Goal: Task Accomplishment & Management: Manage account settings

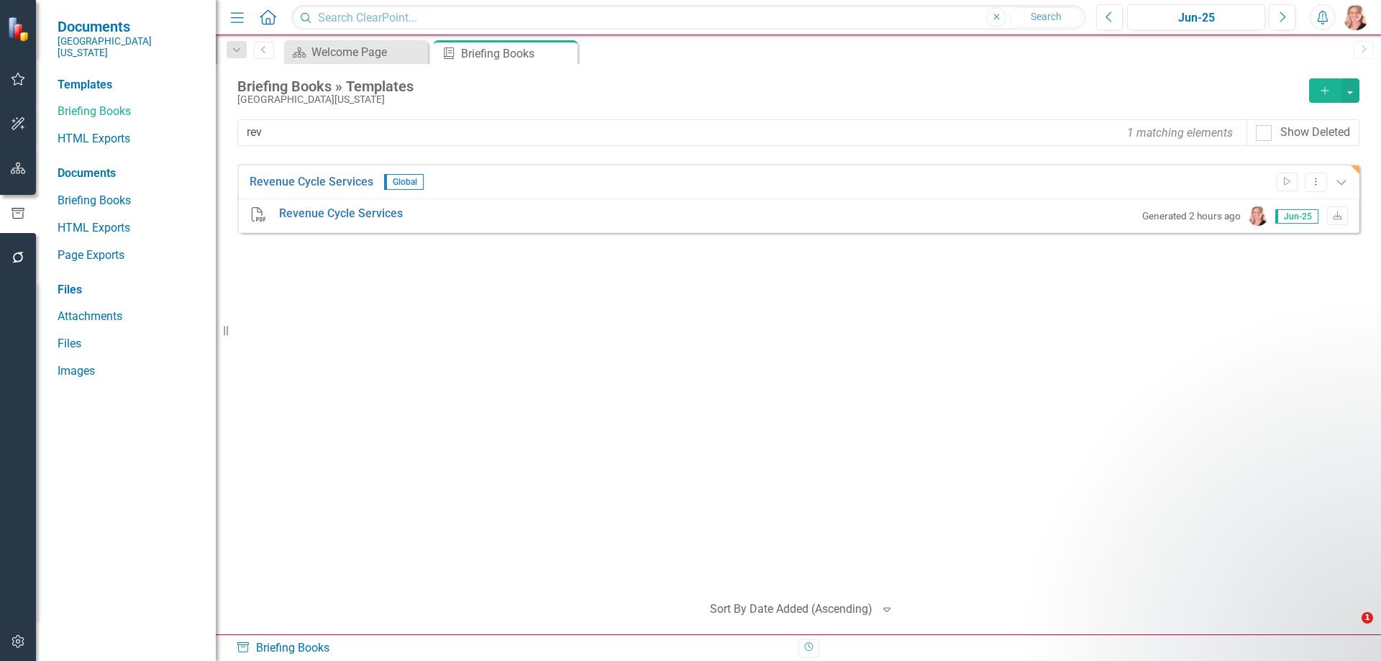
click at [494, 378] on div "Revenue Cycle Services Global Start Dropdown Menu Expanded PDF Revenue Cycle Se…" at bounding box center [798, 372] width 1122 height 416
click at [1277, 365] on div "Revenue Cycle Services Global Start Dropdown Menu Expanded PDF Revenue Cycle Se…" at bounding box center [798, 372] width 1122 height 416
click at [1353, 634] on div "Open Intercom Messenger" at bounding box center [1346, 626] width 47 height 47
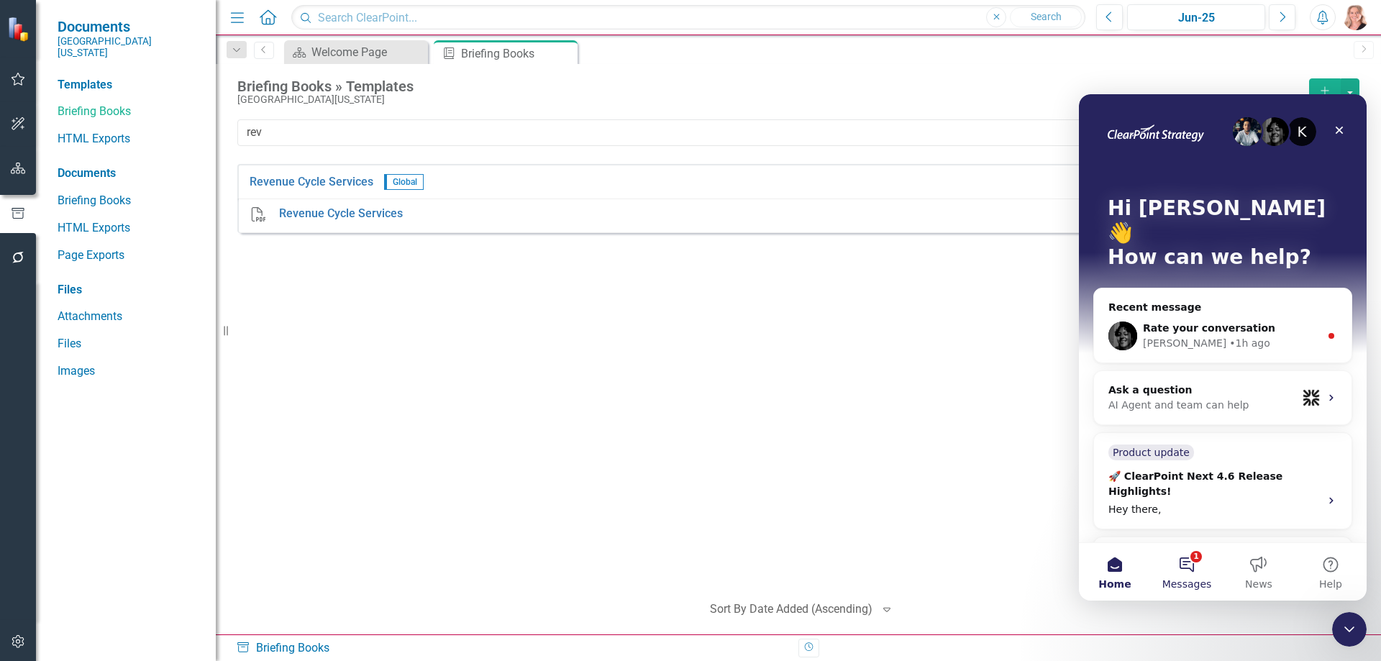
click at [1192, 569] on button "1 Messages" at bounding box center [1187, 572] width 72 height 58
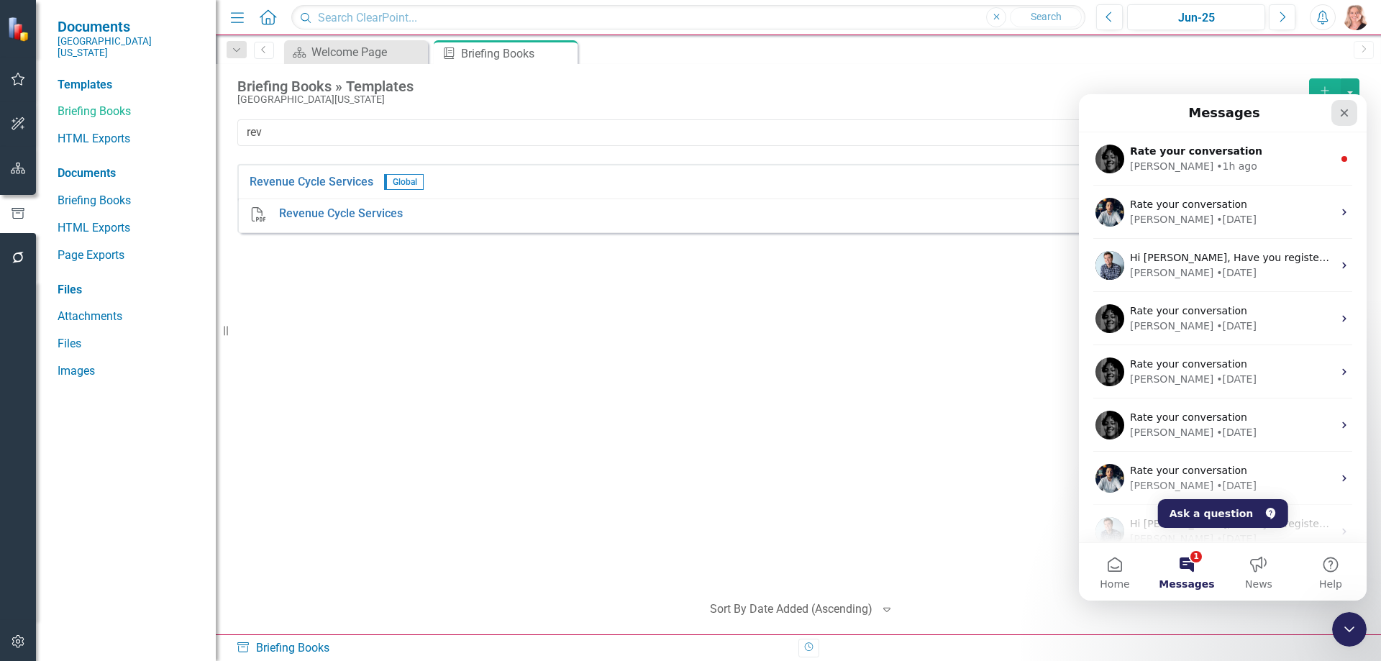
click at [1345, 115] on icon "Close" at bounding box center [1344, 113] width 12 height 12
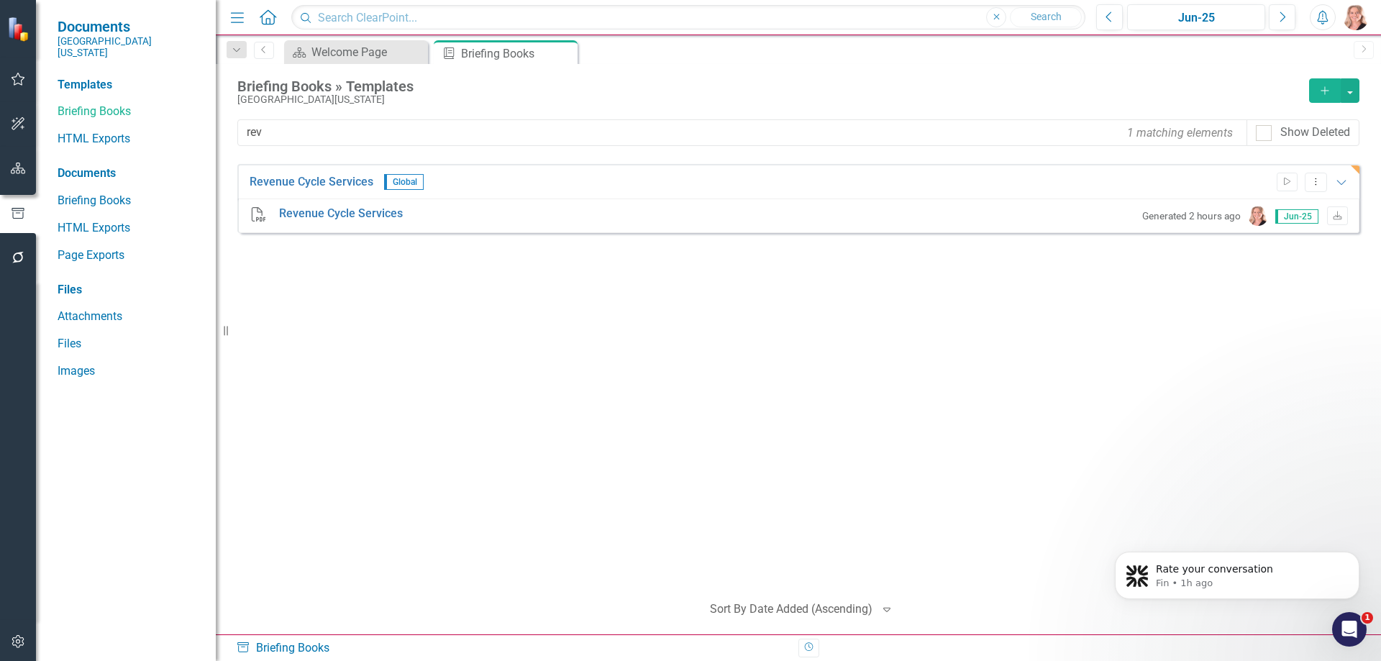
scroll to position [0, 0]
click at [17, 166] on icon "button" at bounding box center [18, 169] width 15 height 12
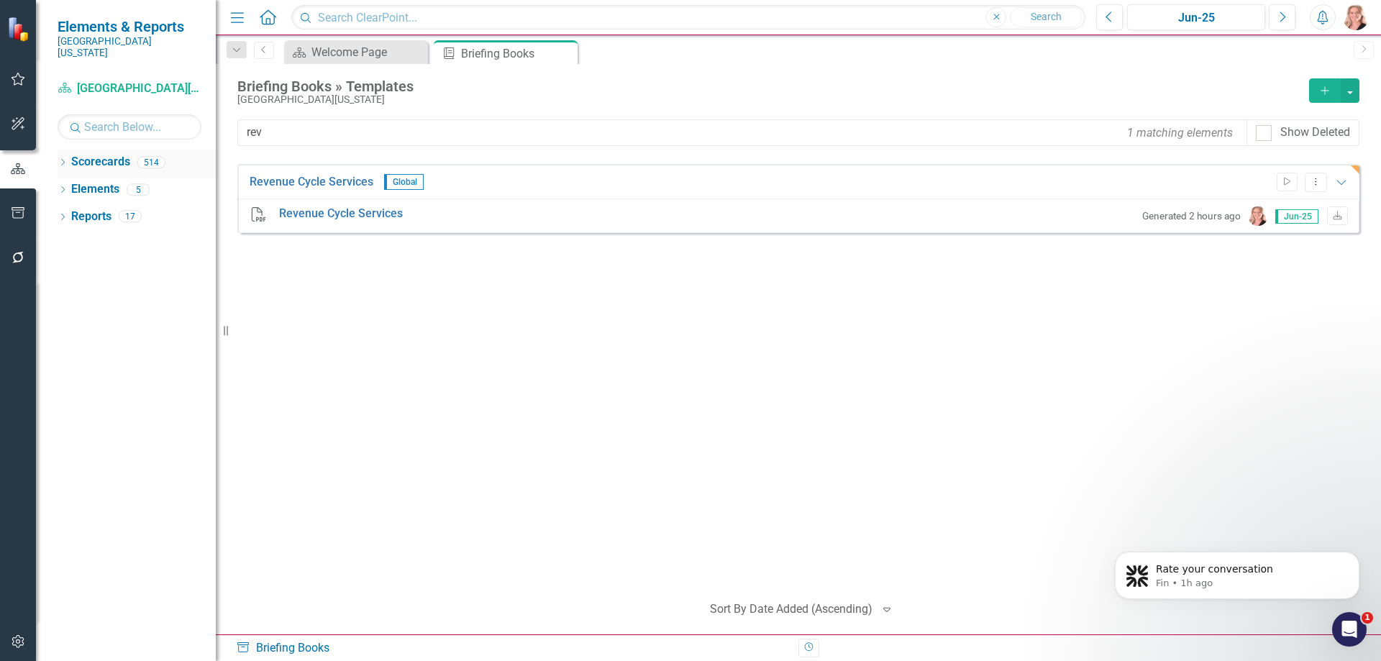
click at [59, 160] on icon "Dropdown" at bounding box center [63, 164] width 10 height 8
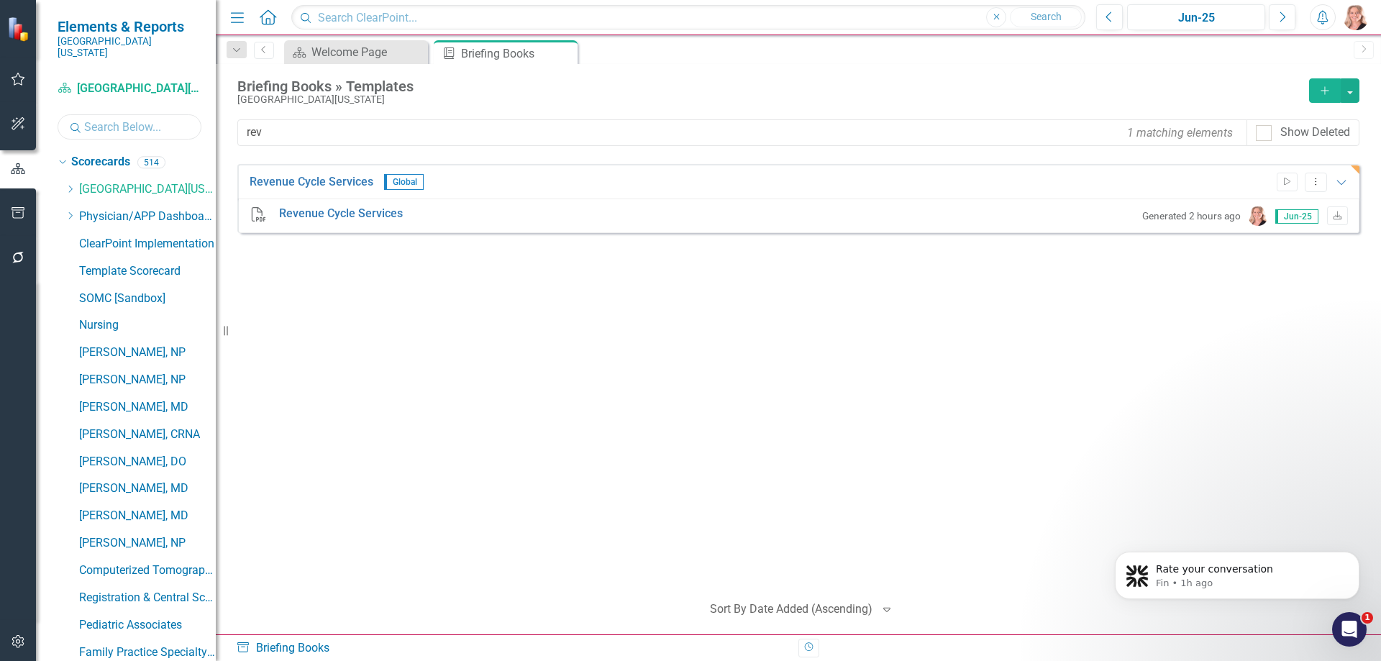
click at [116, 119] on input "text" at bounding box center [130, 126] width 144 height 25
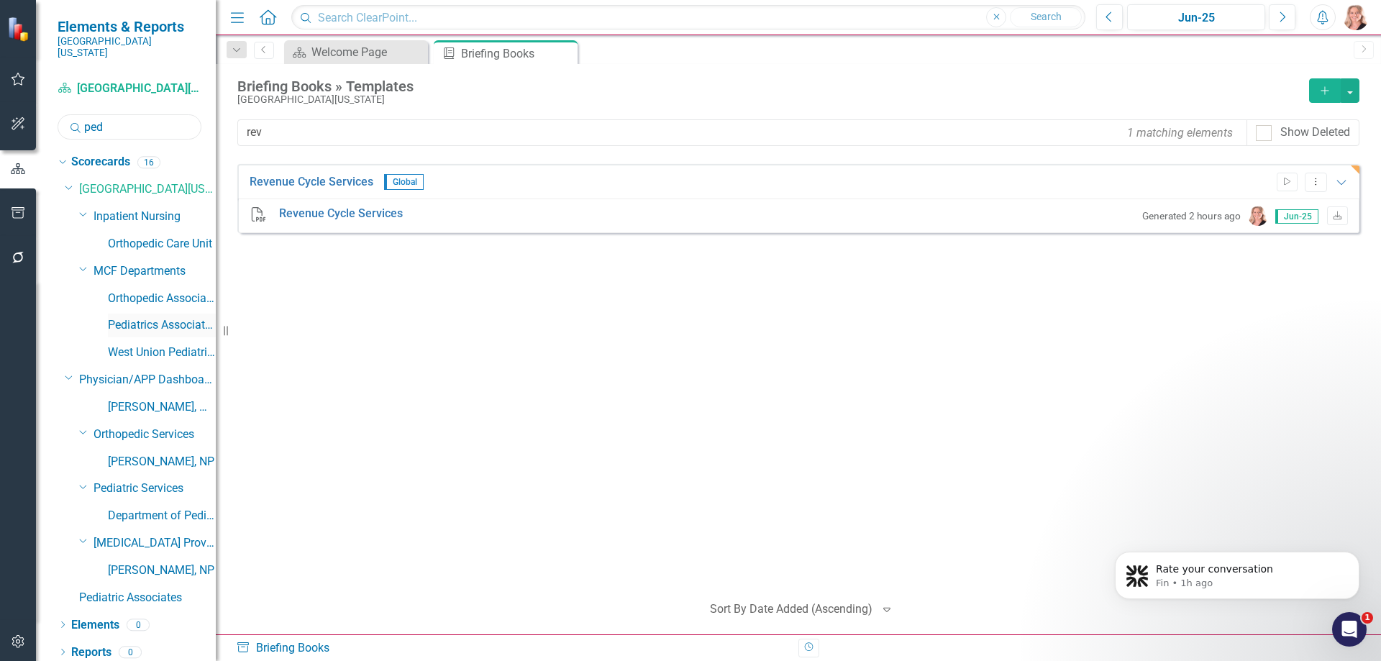
type input "ped"
click at [156, 317] on link "Pediatrics Associates" at bounding box center [162, 325] width 108 height 17
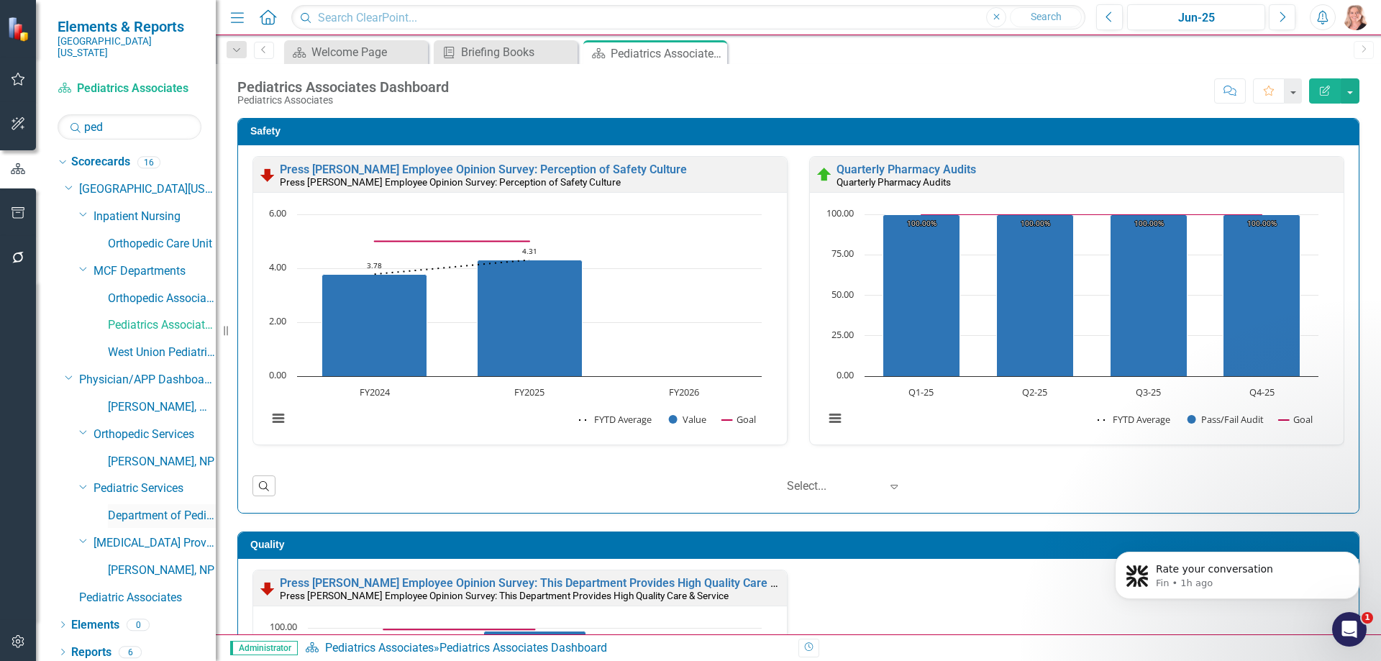
click at [165, 508] on link "Department of Pediatrics Dashboard" at bounding box center [162, 516] width 108 height 17
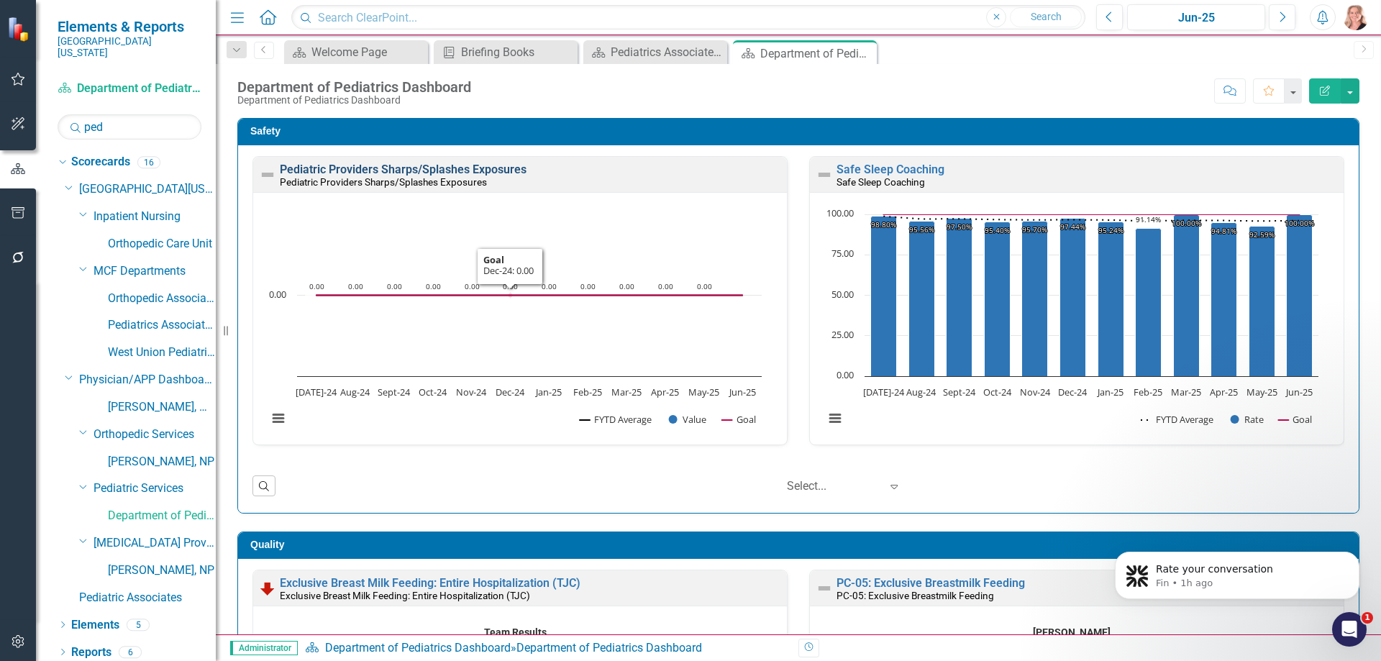
click at [516, 169] on link "Pediatric Providers Sharps/Splashes Exposures" at bounding box center [403, 170] width 247 height 14
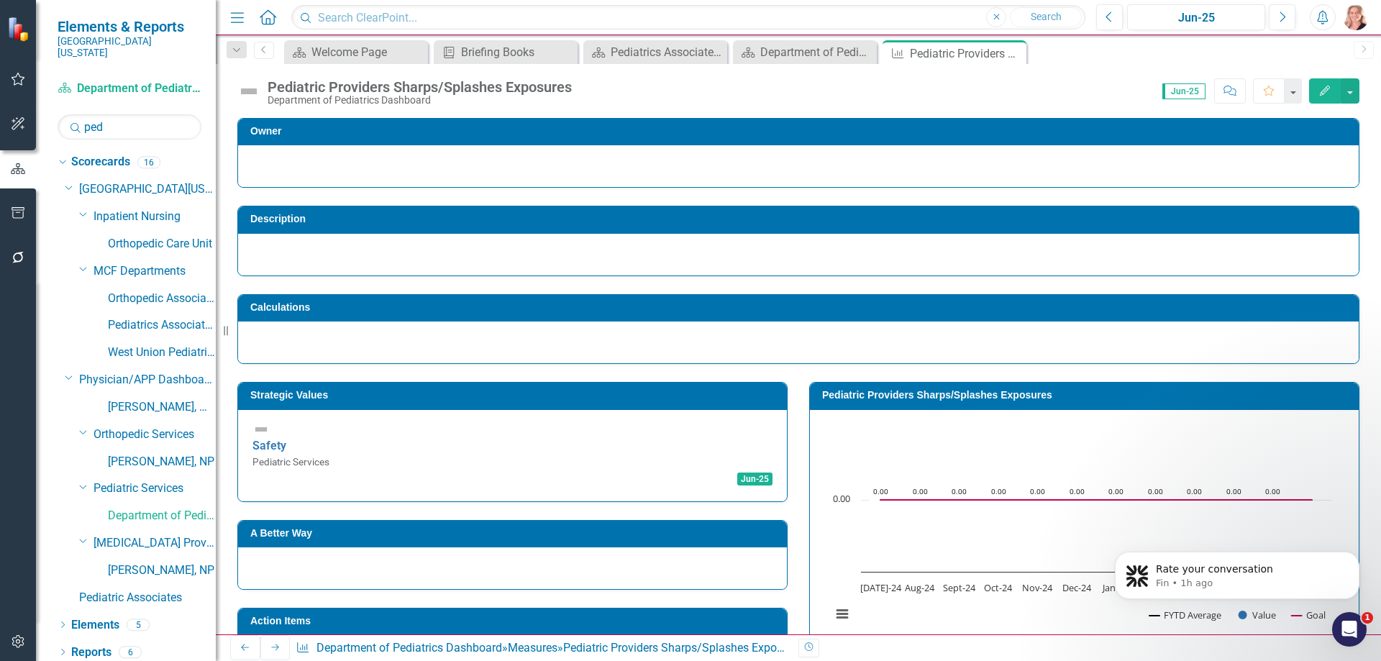
click at [1364, 283] on div "Owner Description Calculations Strategic Values Safety Pediatric Services Jun-2…" at bounding box center [798, 584] width 1165 height 969
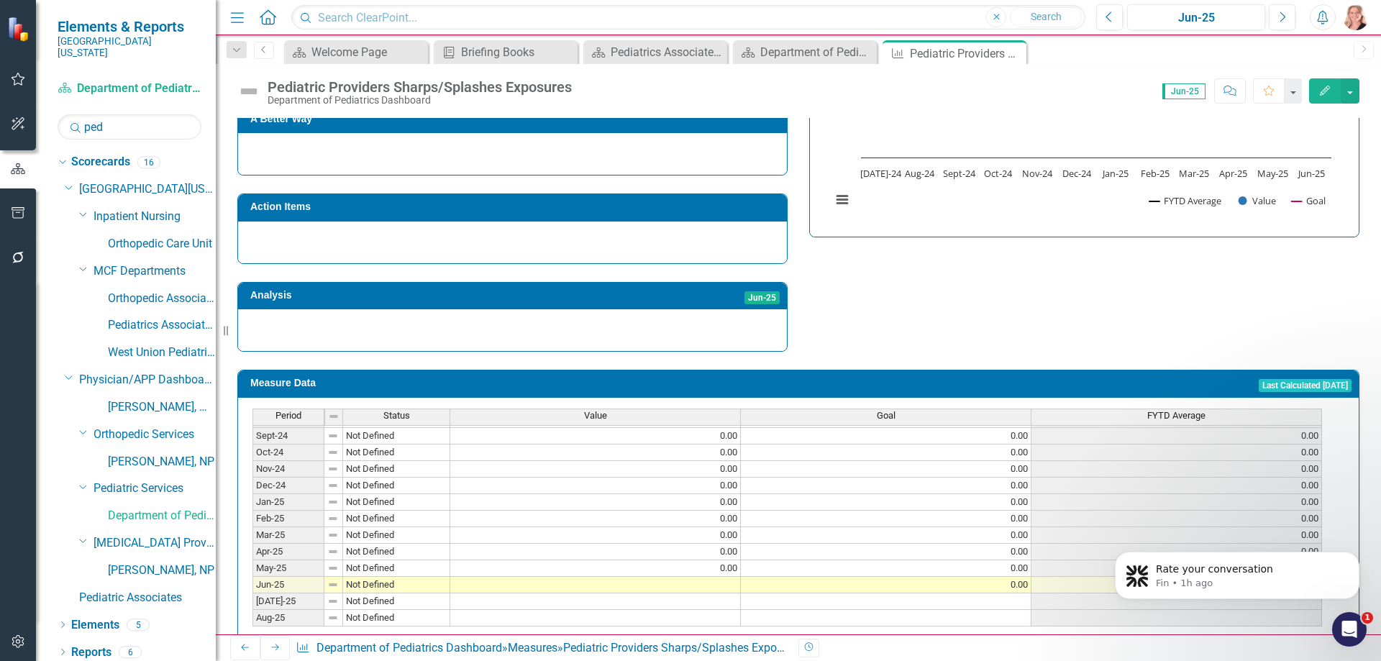
scroll to position [450, 0]
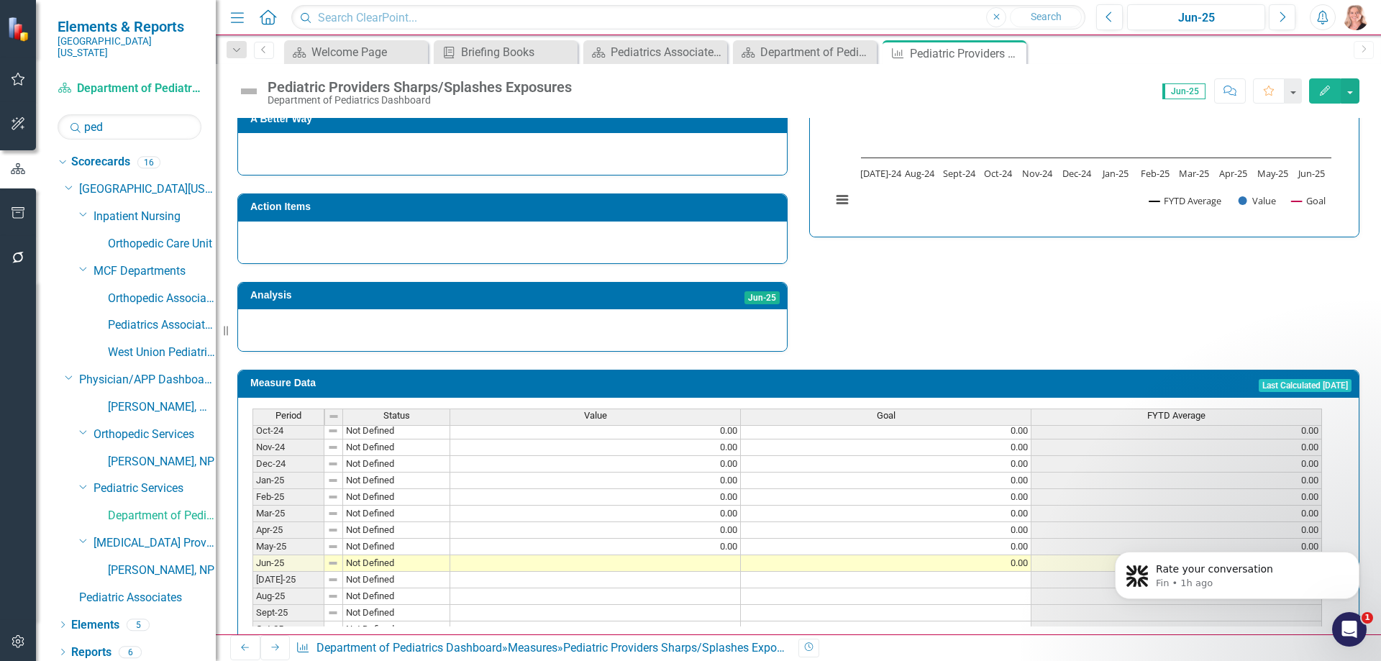
click at [718, 555] on td at bounding box center [595, 563] width 291 height 17
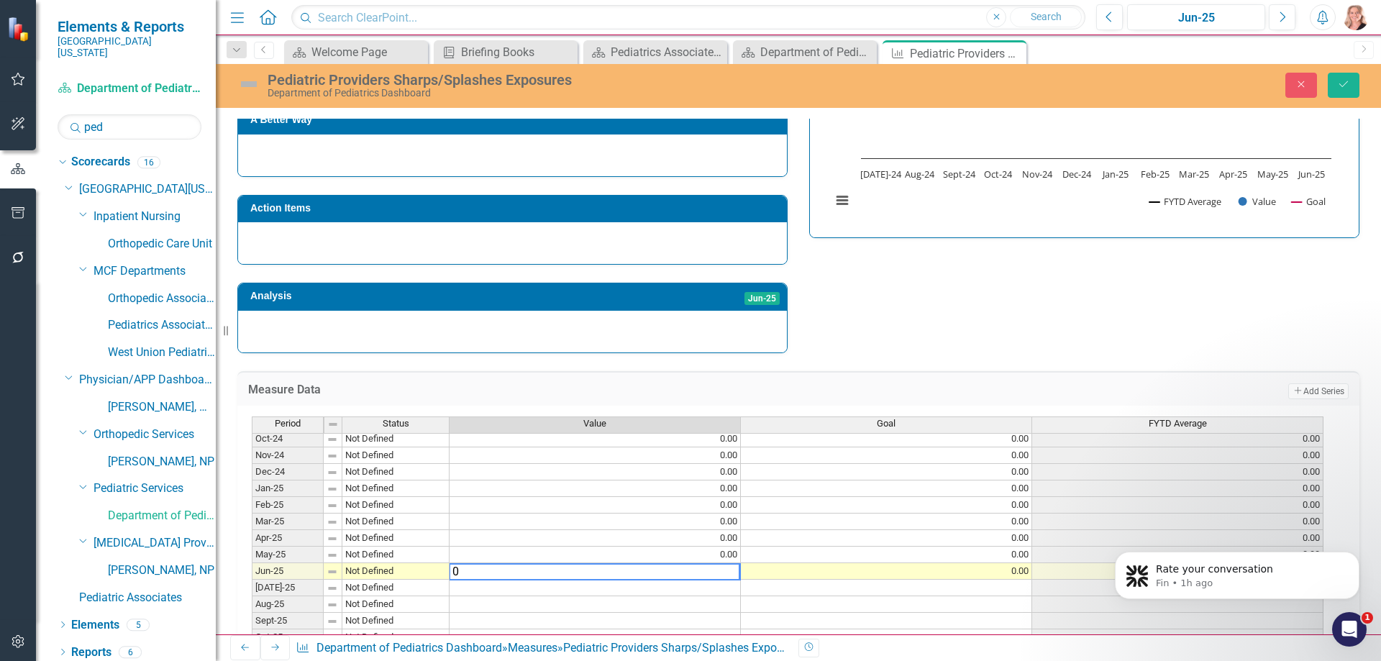
type textarea "0"
click at [905, 296] on div "Strategic Values Safety Pediatric Services Jun-25 A Better Way Action Items Ana…" at bounding box center [799, 152] width 1144 height 402
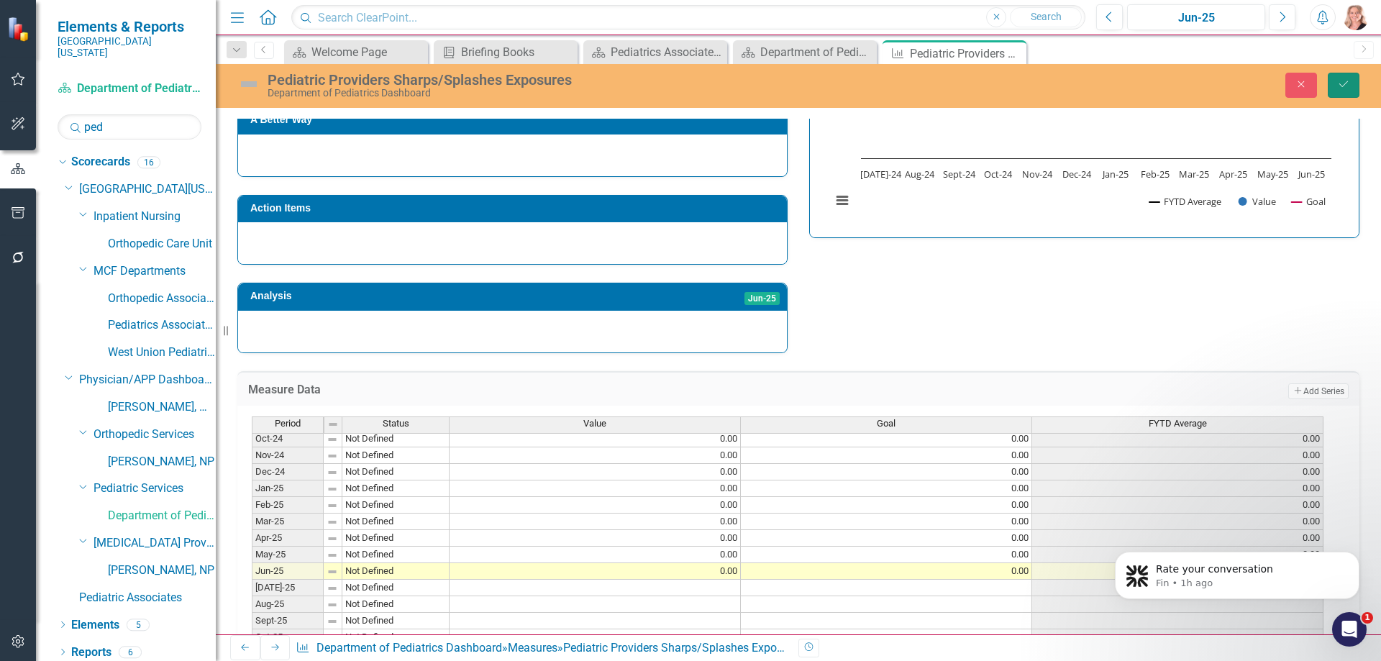
click at [1348, 86] on icon "Save" at bounding box center [1343, 84] width 13 height 10
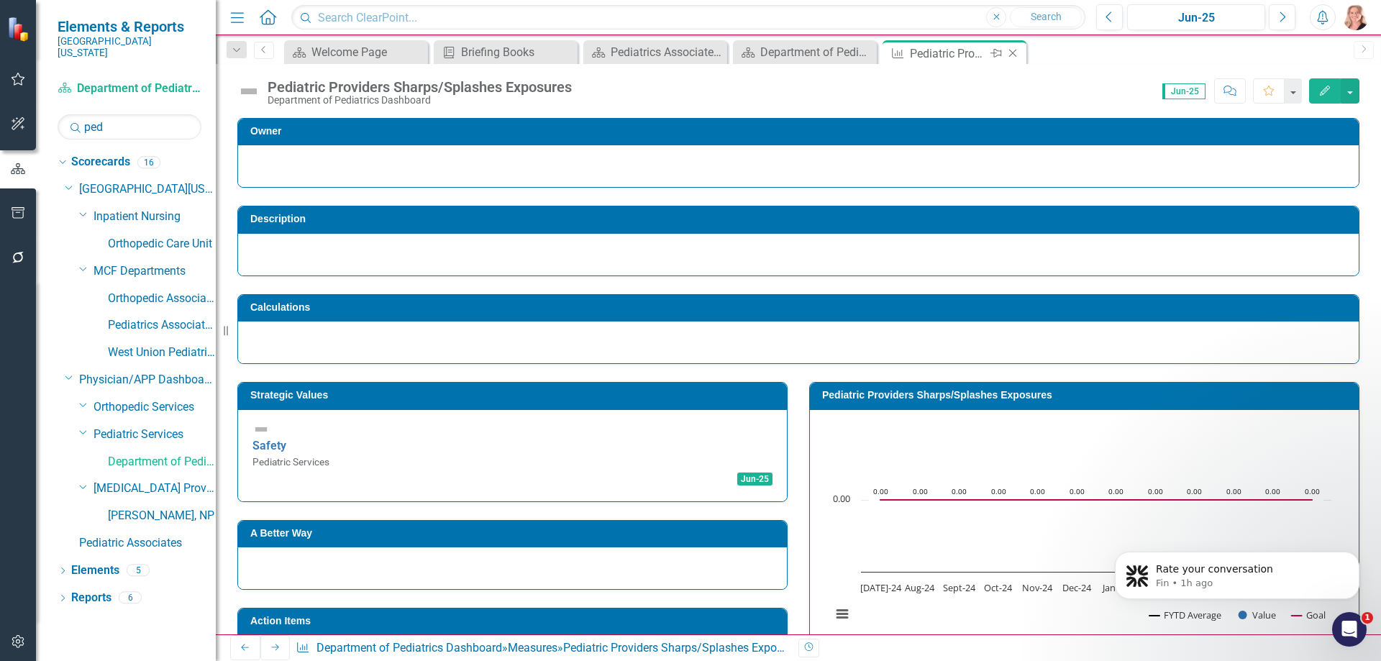
click at [1012, 52] on icon "Close" at bounding box center [1012, 53] width 14 height 12
click at [567, 53] on icon "Close" at bounding box center [564, 53] width 14 height 12
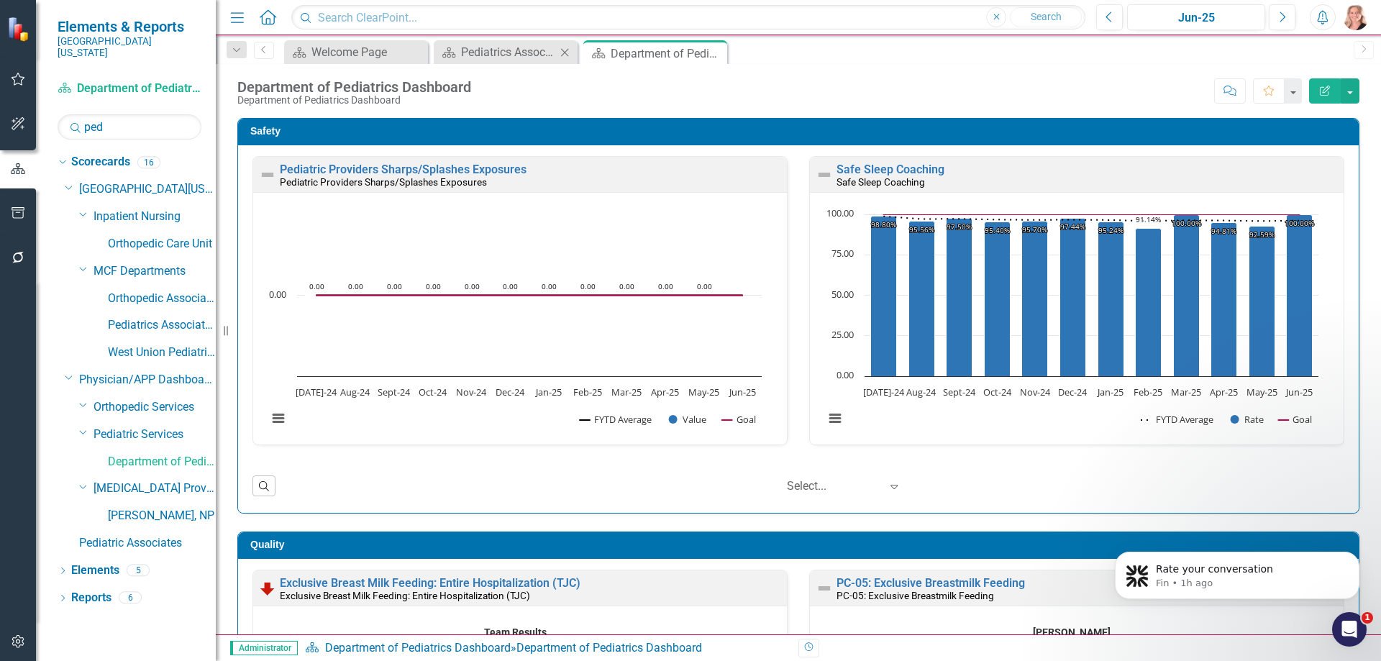
click at [566, 53] on icon "Close" at bounding box center [564, 53] width 14 height 12
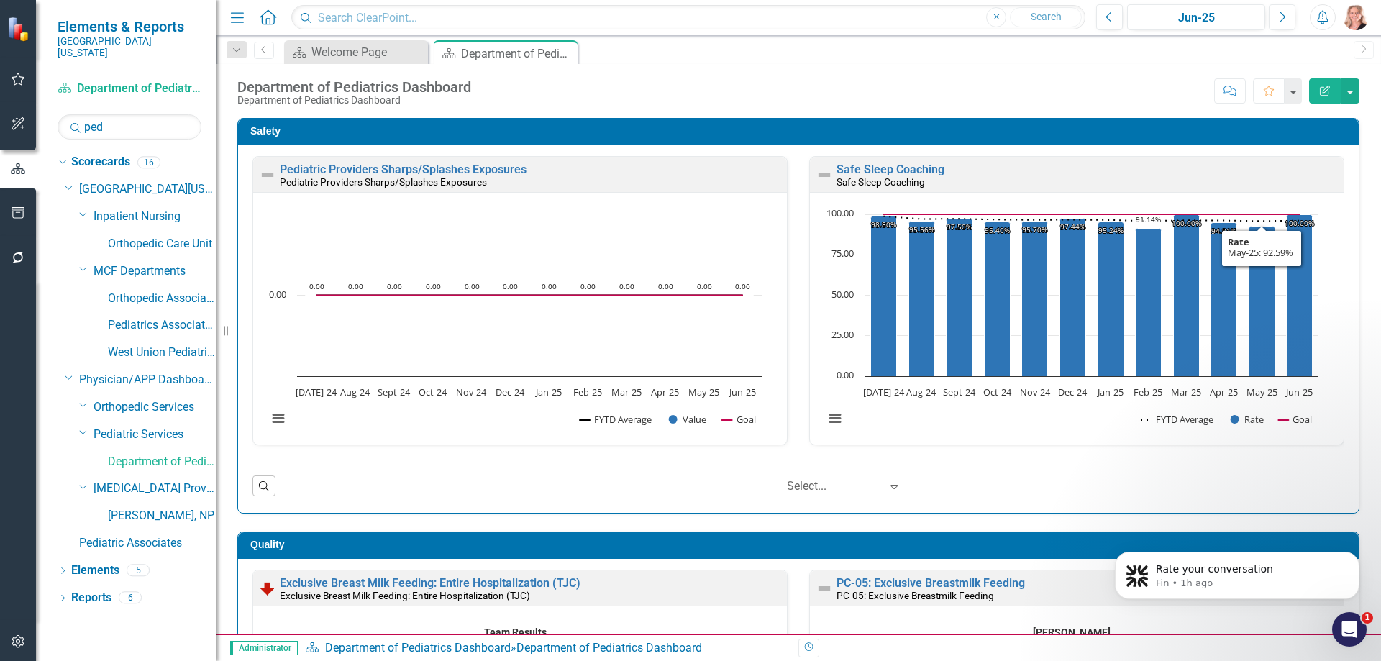
click at [1353, 281] on div "Safety Pediatric Providers Sharps/Splashes Exposures Pediatric Providers Sharps…" at bounding box center [799, 307] width 1144 height 414
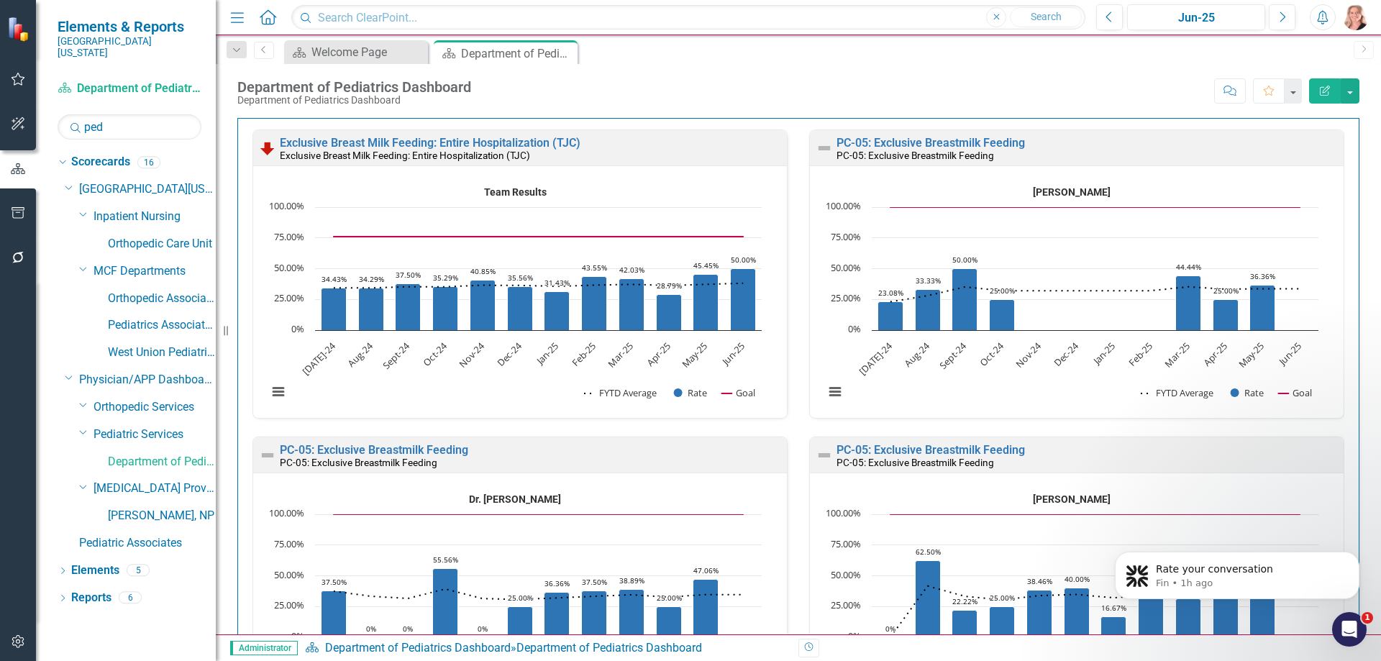
scroll to position [435, 0]
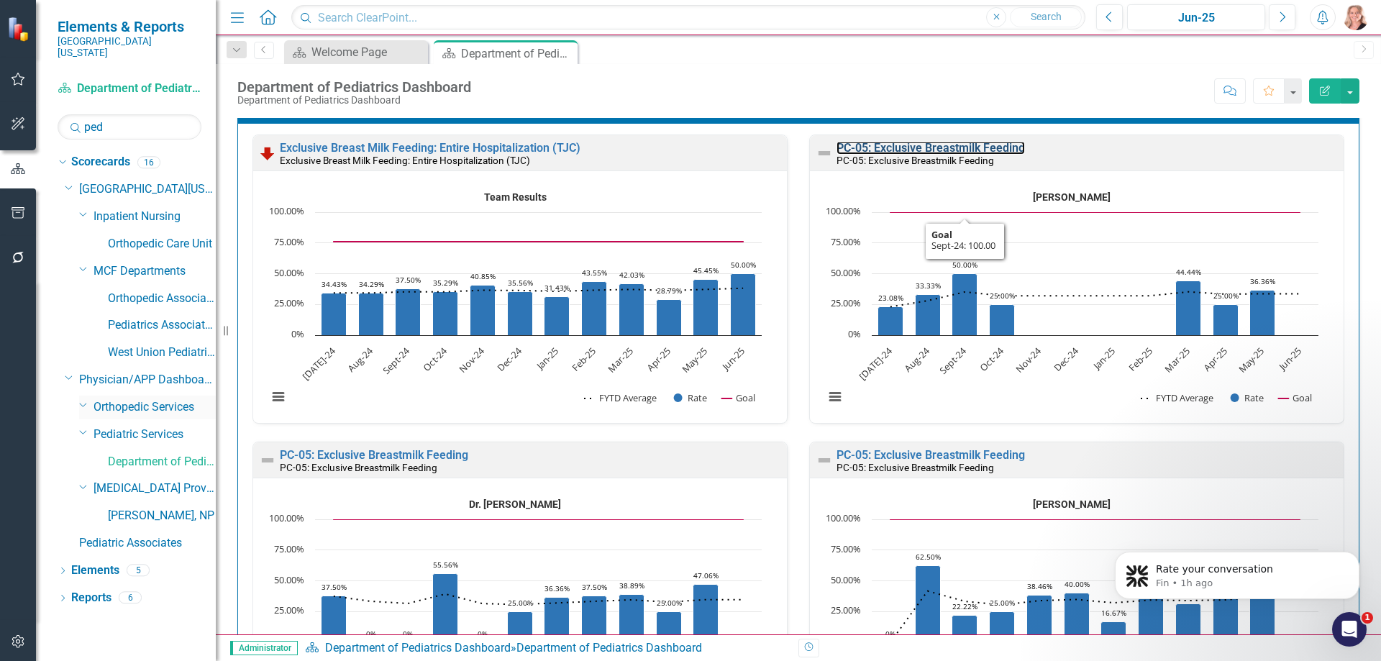
drag, startPoint x: 955, startPoint y: 149, endPoint x: 145, endPoint y: 386, distance: 843.9
click at [955, 149] on link "PC-05: Exclusive Breastmilk Feeding" at bounding box center [930, 148] width 188 height 14
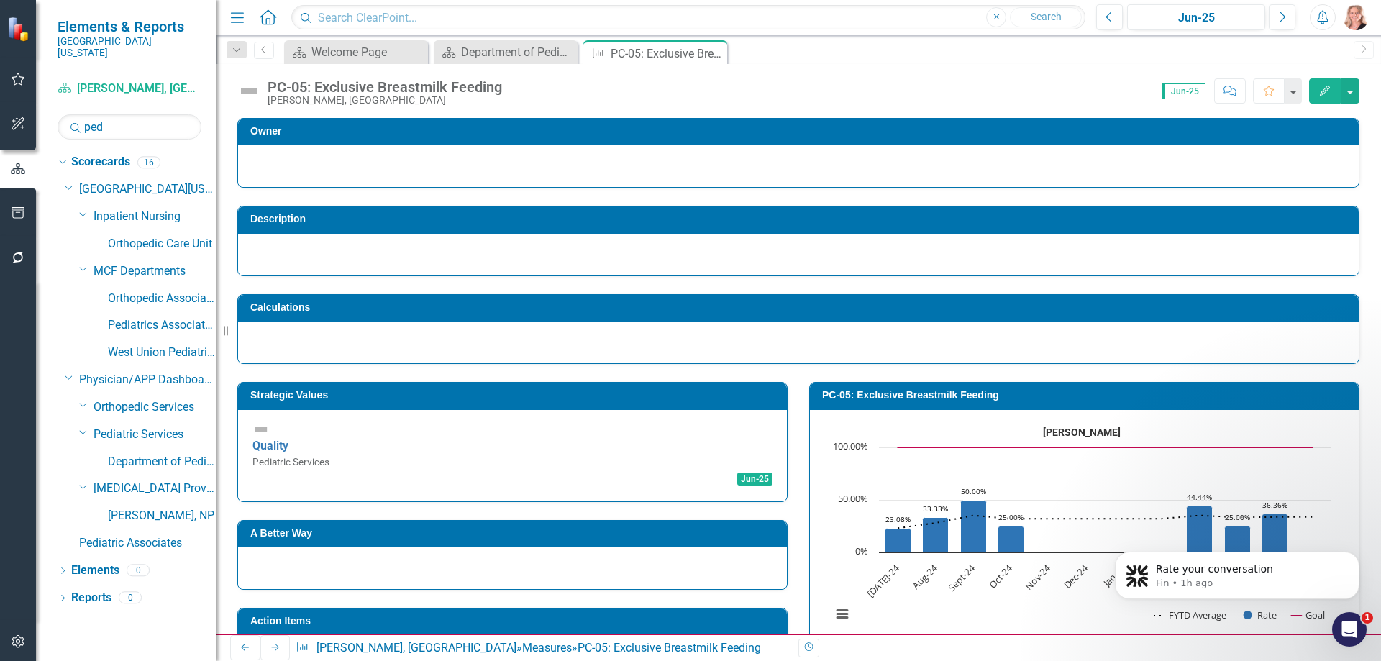
click at [1358, 444] on div "PC-05: Exclusive Breastmilk Feeding [PERSON_NAME] Combination chart with 3 data…" at bounding box center [1084, 507] width 572 height 287
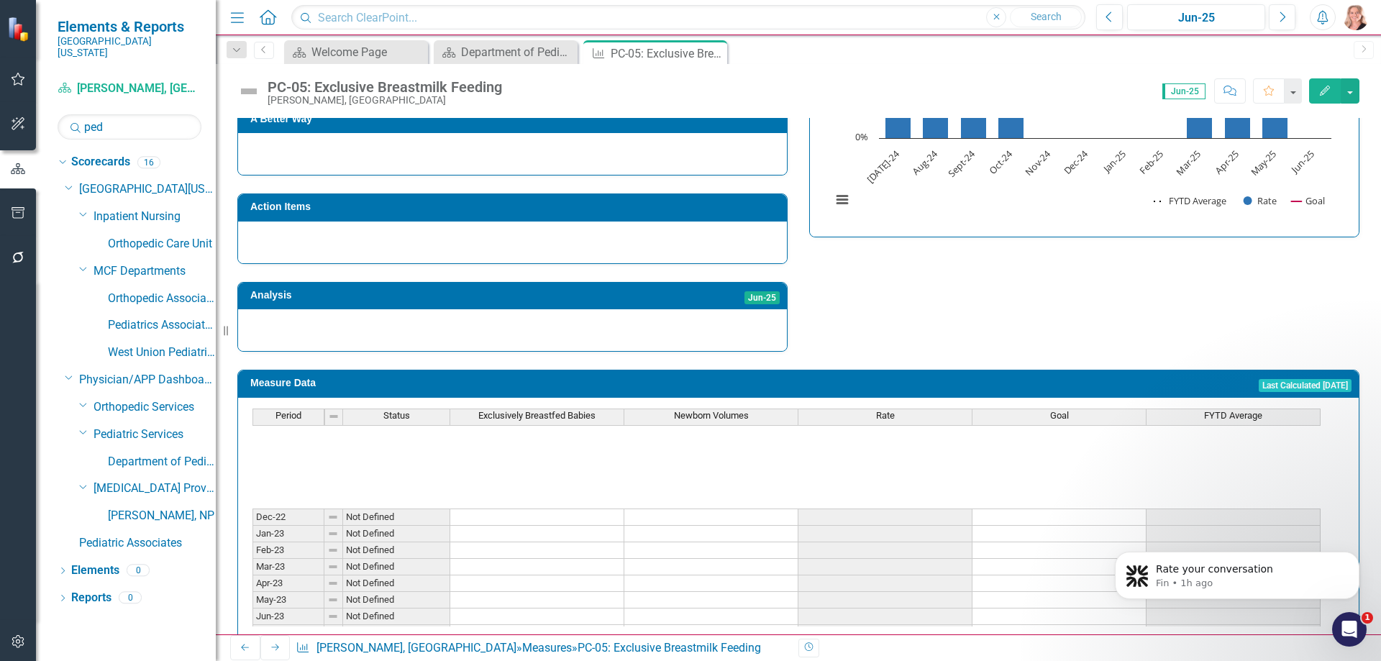
scroll to position [345, 0]
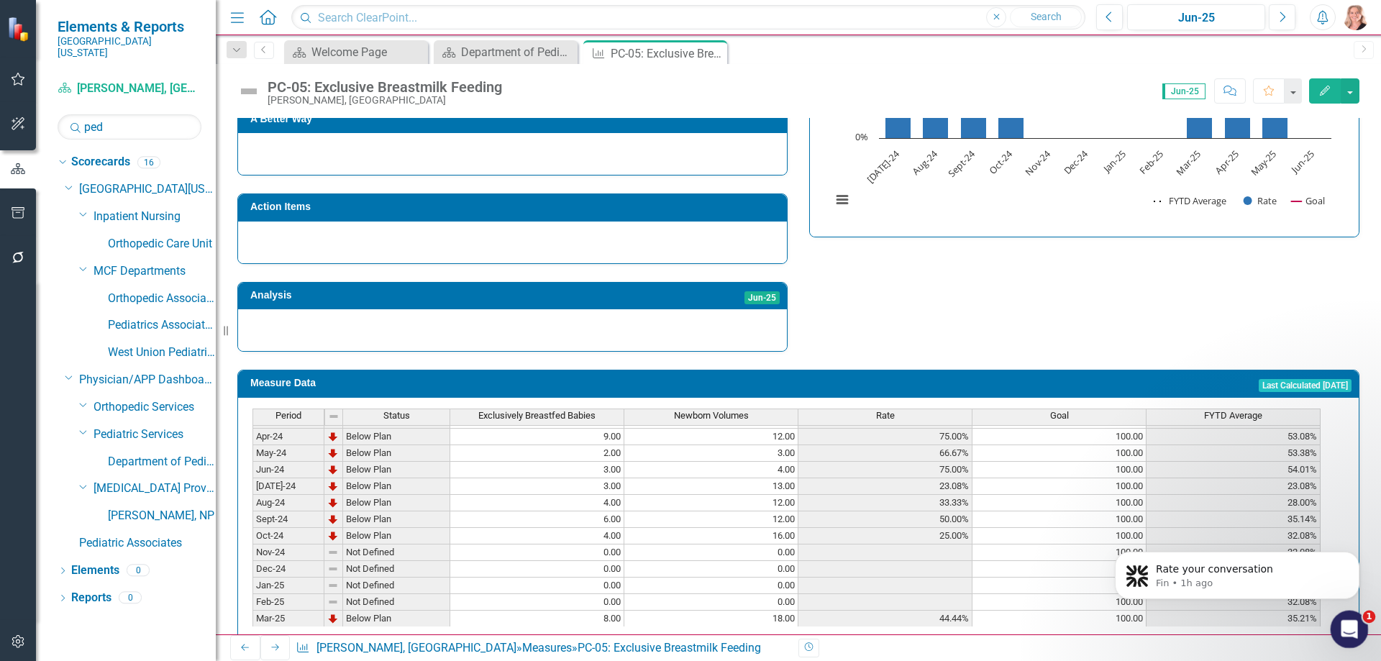
click at [1362, 623] on div "Open Intercom Messenger" at bounding box center [1346, 626] width 47 height 47
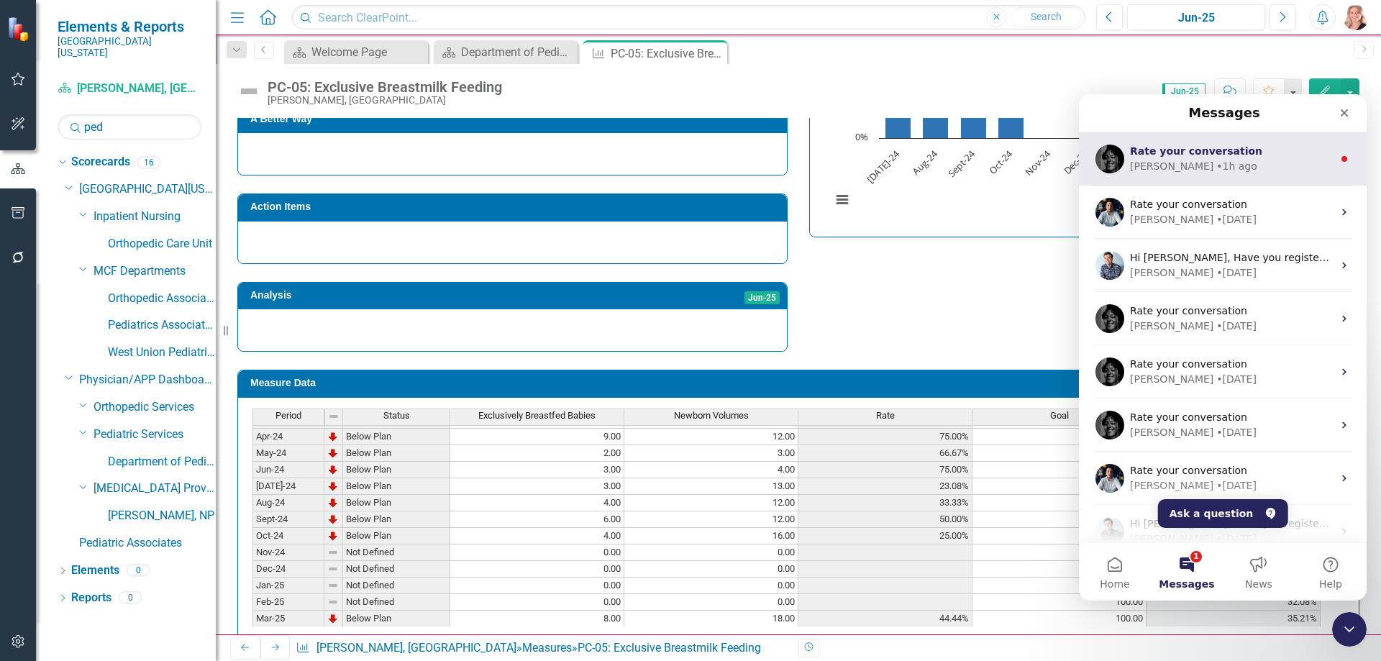
click at [1225, 161] on div "[PERSON_NAME] • 1h ago" at bounding box center [1231, 166] width 203 height 15
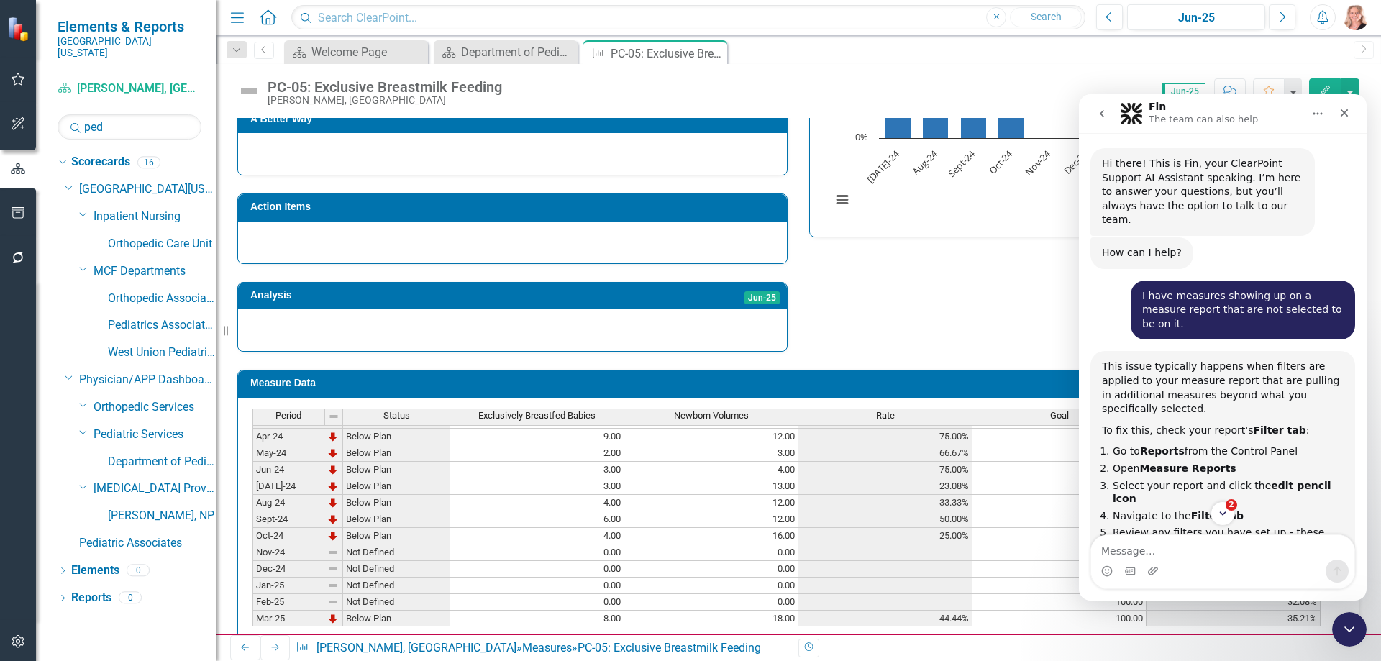
scroll to position [2102, 0]
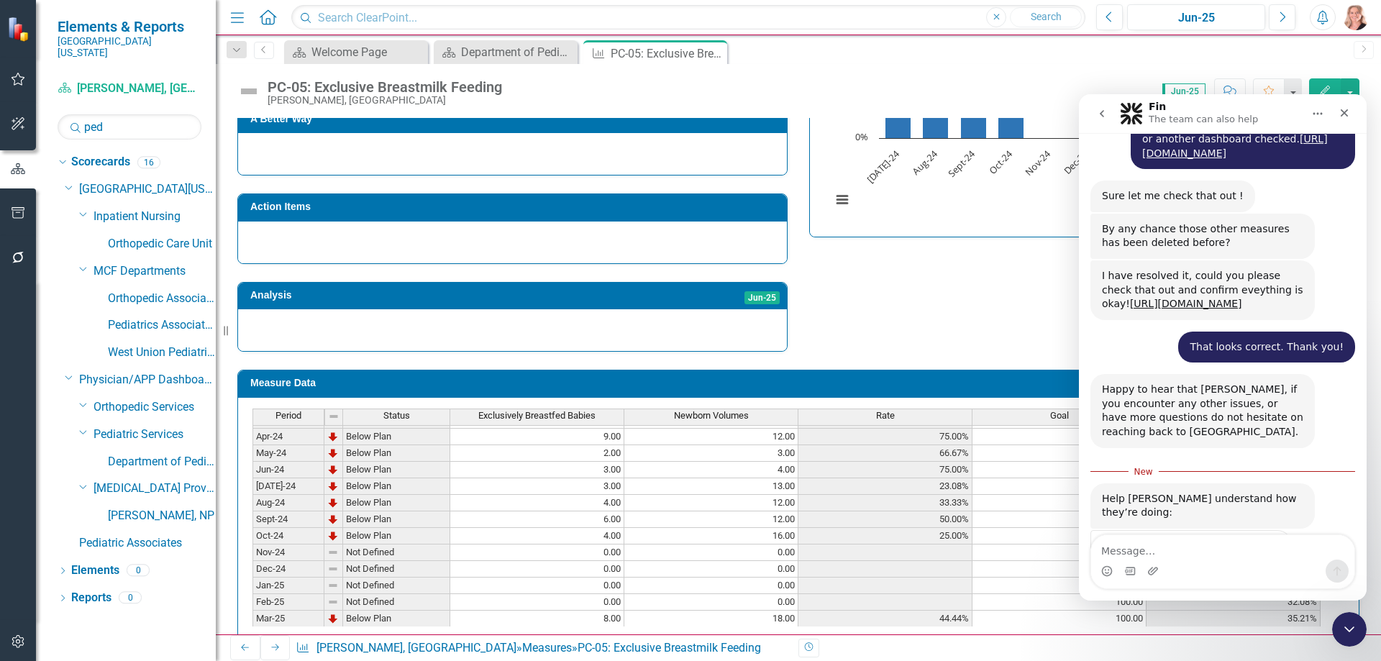
click at [1277, 531] on div "Rate your conversation Terrible Bad OK Great Amazing" at bounding box center [1191, 570] width 200 height 79
click at [1262, 570] on span "Amazing" at bounding box center [1259, 583] width 26 height 26
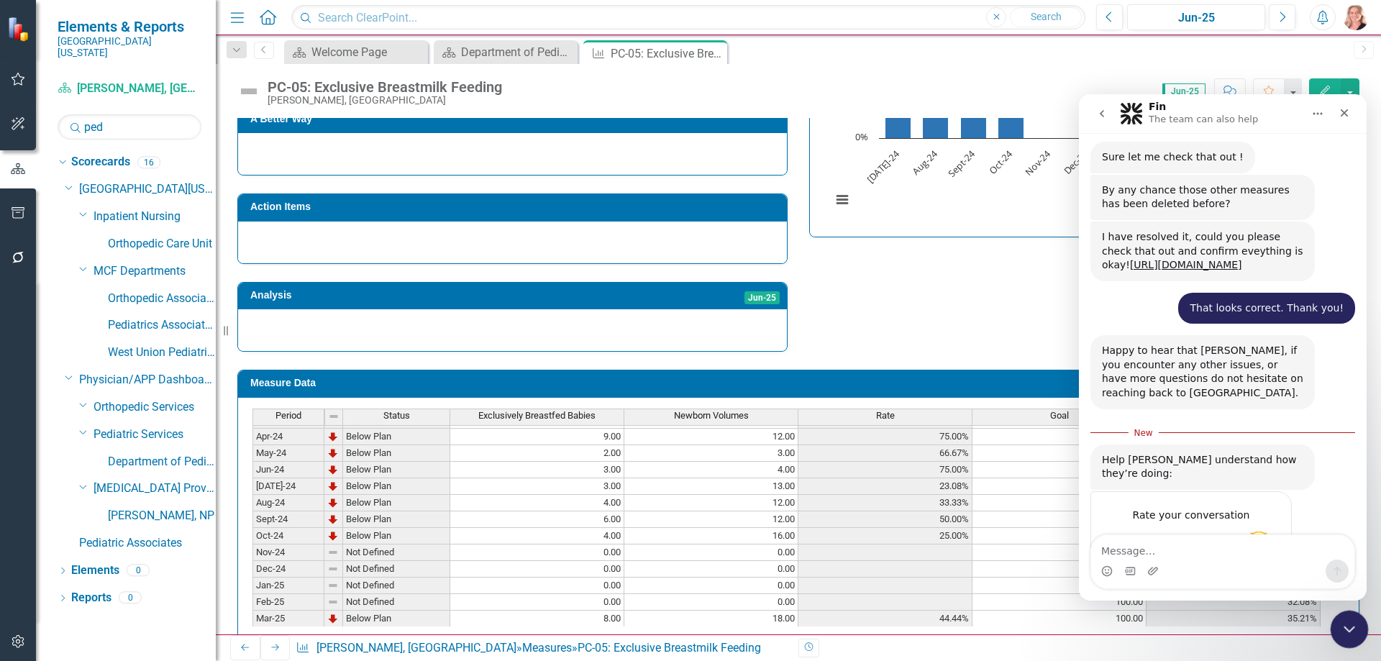
click at [1346, 633] on icon "Close Intercom Messenger" at bounding box center [1346, 626] width 17 height 17
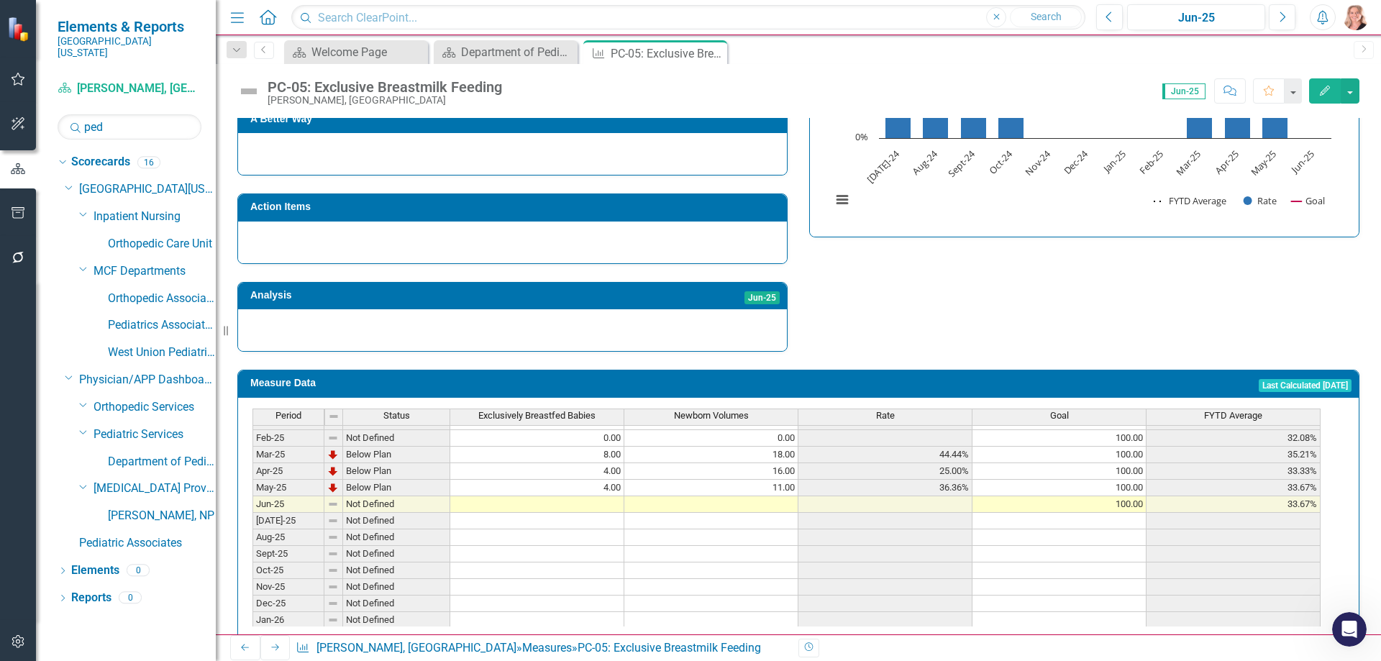
scroll to position [512, 0]
click at [618, 476] on tbody "Jan-24 Below Plan 10.00 15.00 66.67% 100.00 50.00% Feb-24 Below Plan 5.00 7.00 …" at bounding box center [786, 459] width 1068 height 497
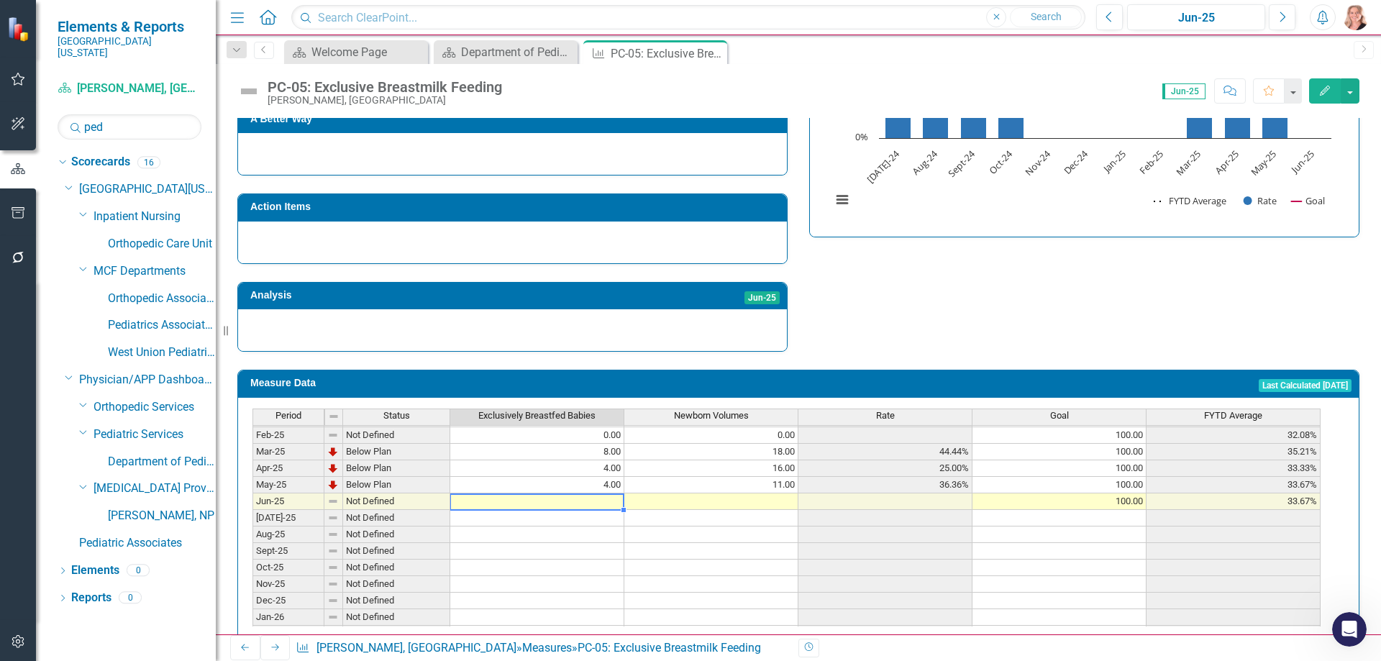
click at [581, 493] on td at bounding box center [537, 501] width 174 height 17
type textarea "7"
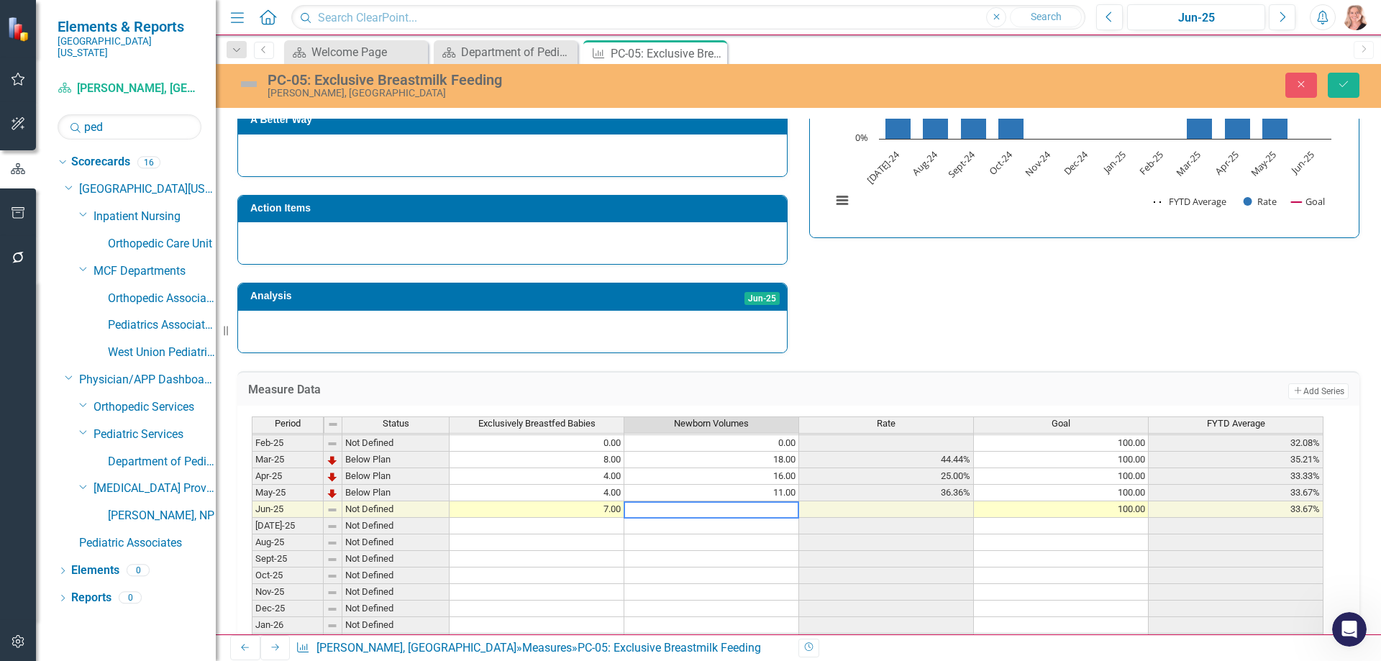
type textarea "5"
type textarea "15"
click at [1341, 86] on icon "submit" at bounding box center [1343, 84] width 9 height 6
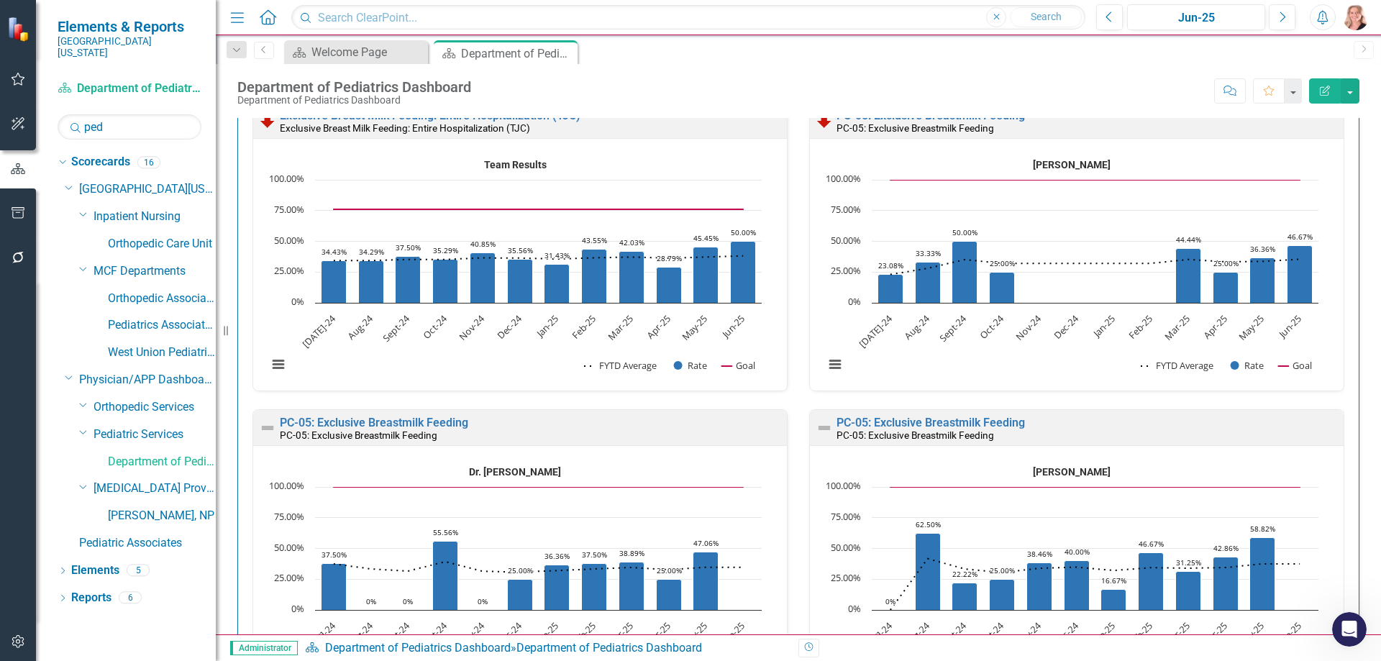
scroll to position [598, 0]
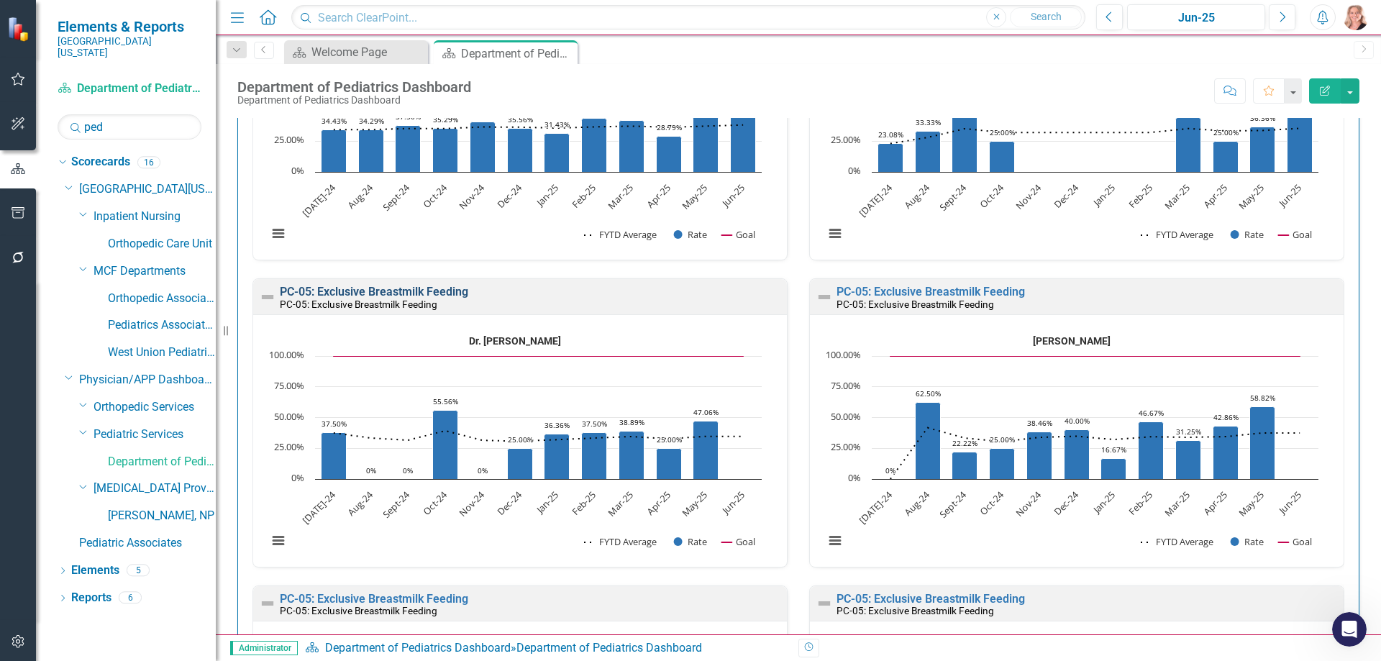
click at [453, 289] on link "PC-05: Exclusive Breastmilk Feeding" at bounding box center [374, 292] width 188 height 14
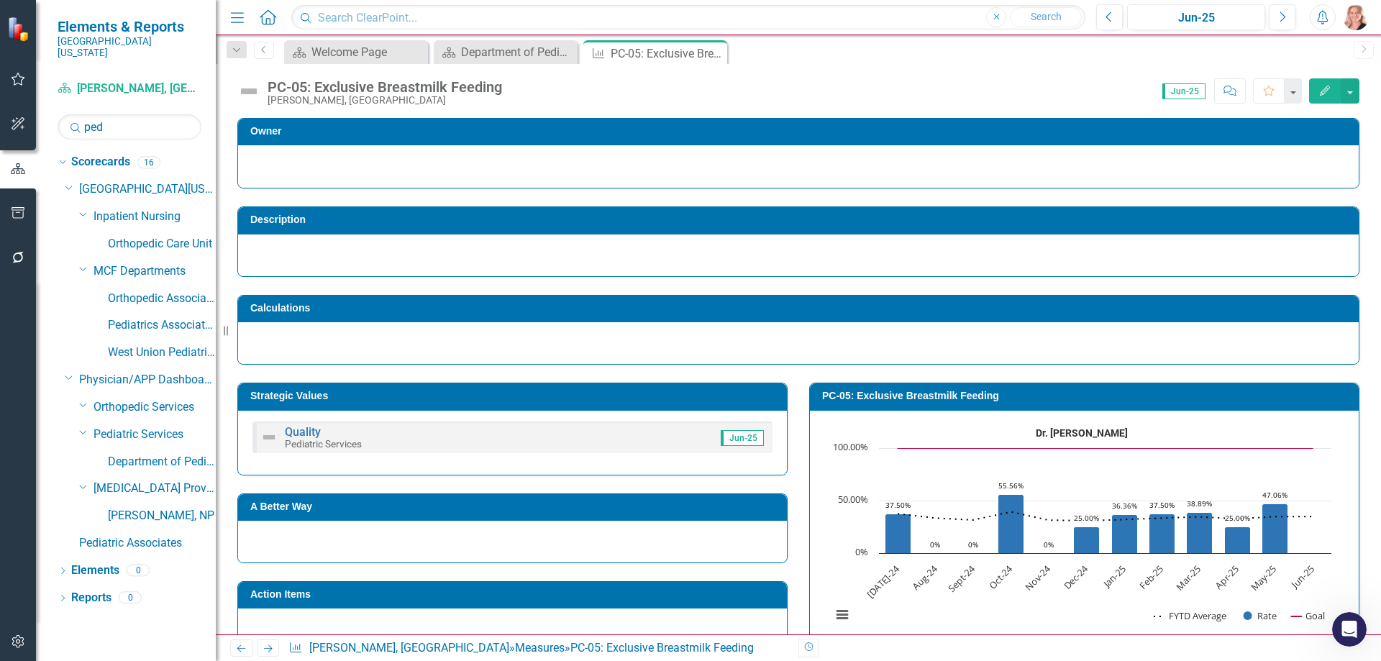
click at [1361, 313] on div "Owner Description Calculations Strategic Values Quality Pediatric Services Jun-…" at bounding box center [798, 574] width 1165 height 949
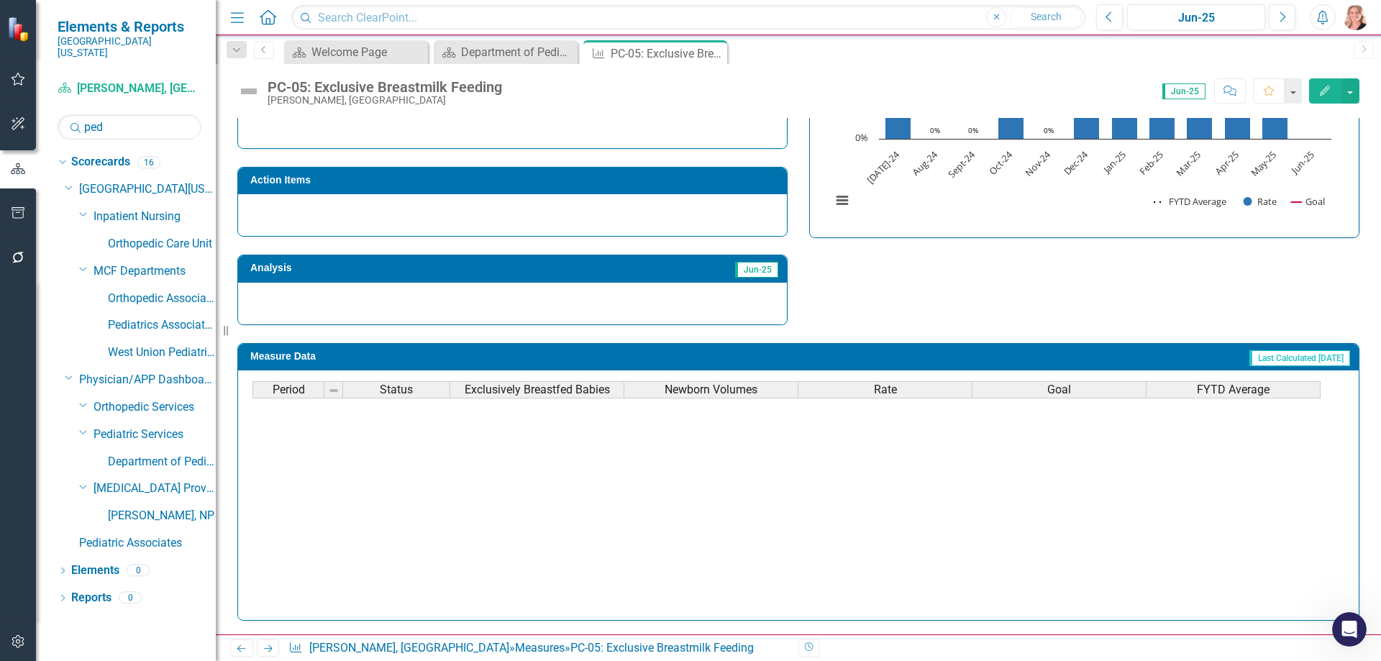
scroll to position [458, 0]
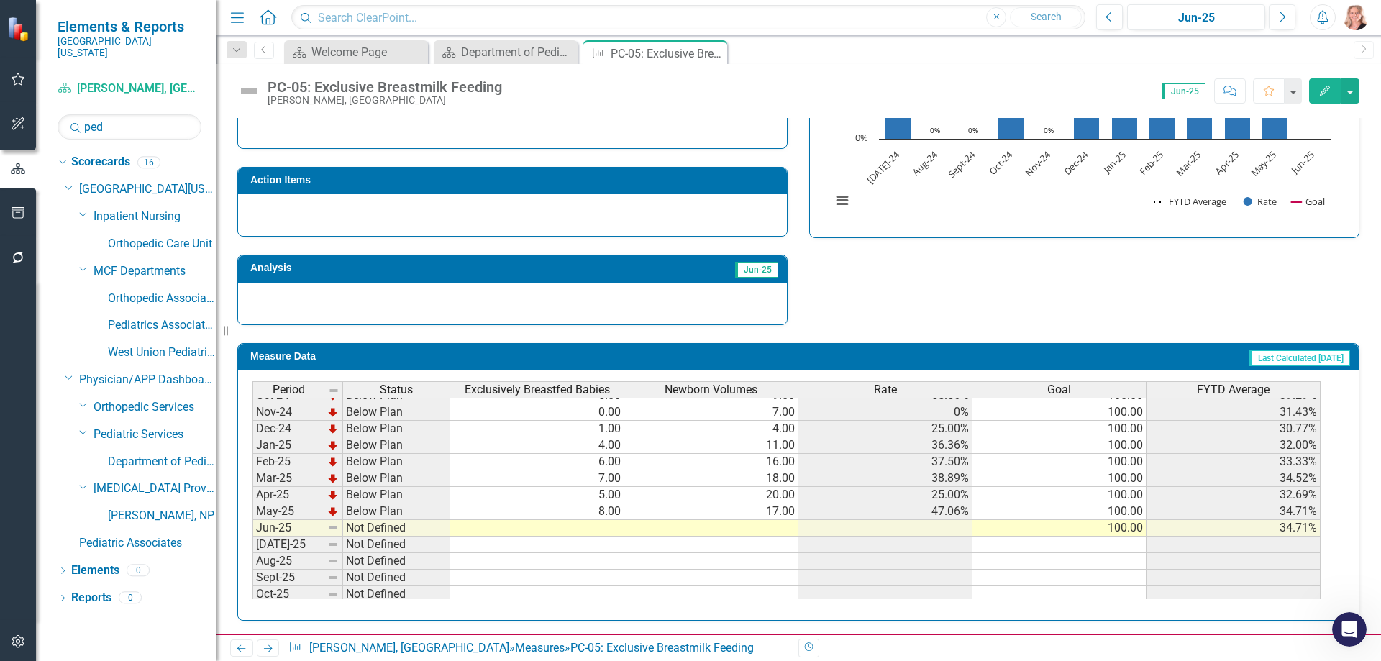
click at [595, 528] on td at bounding box center [537, 528] width 174 height 17
type textarea "1"
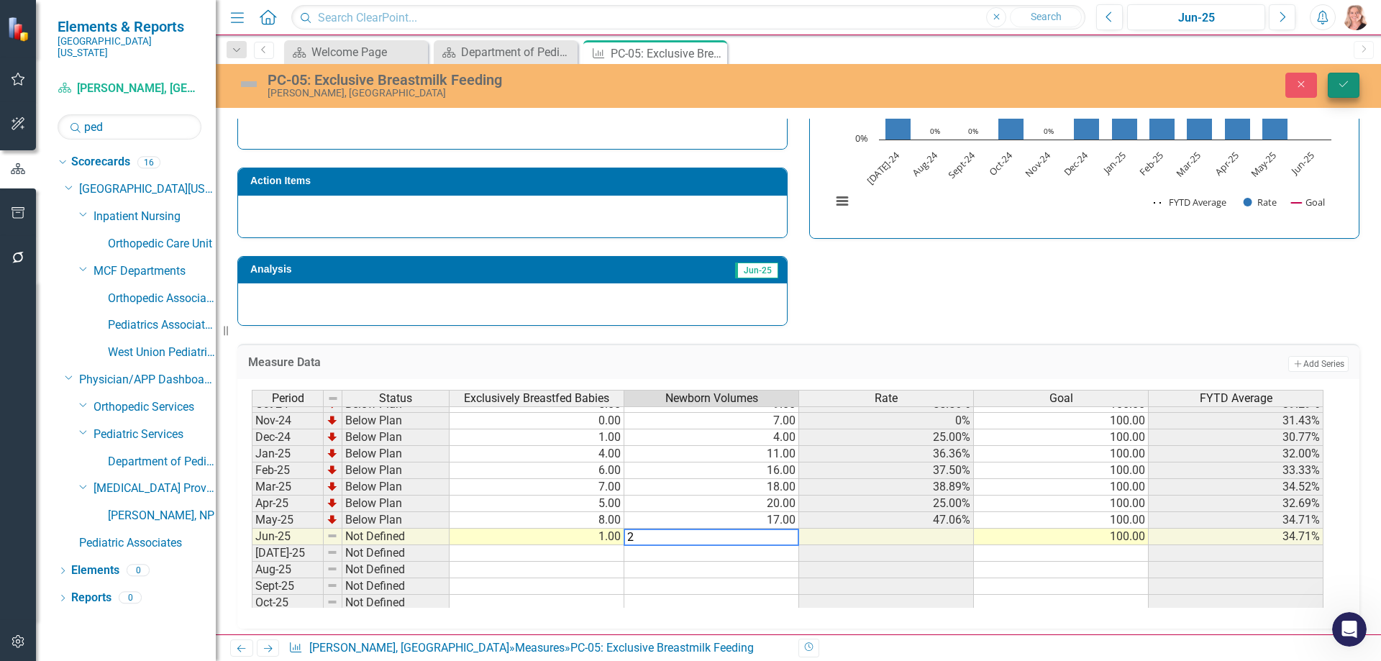
type textarea "2"
click at [1338, 86] on icon "Save" at bounding box center [1343, 84] width 13 height 10
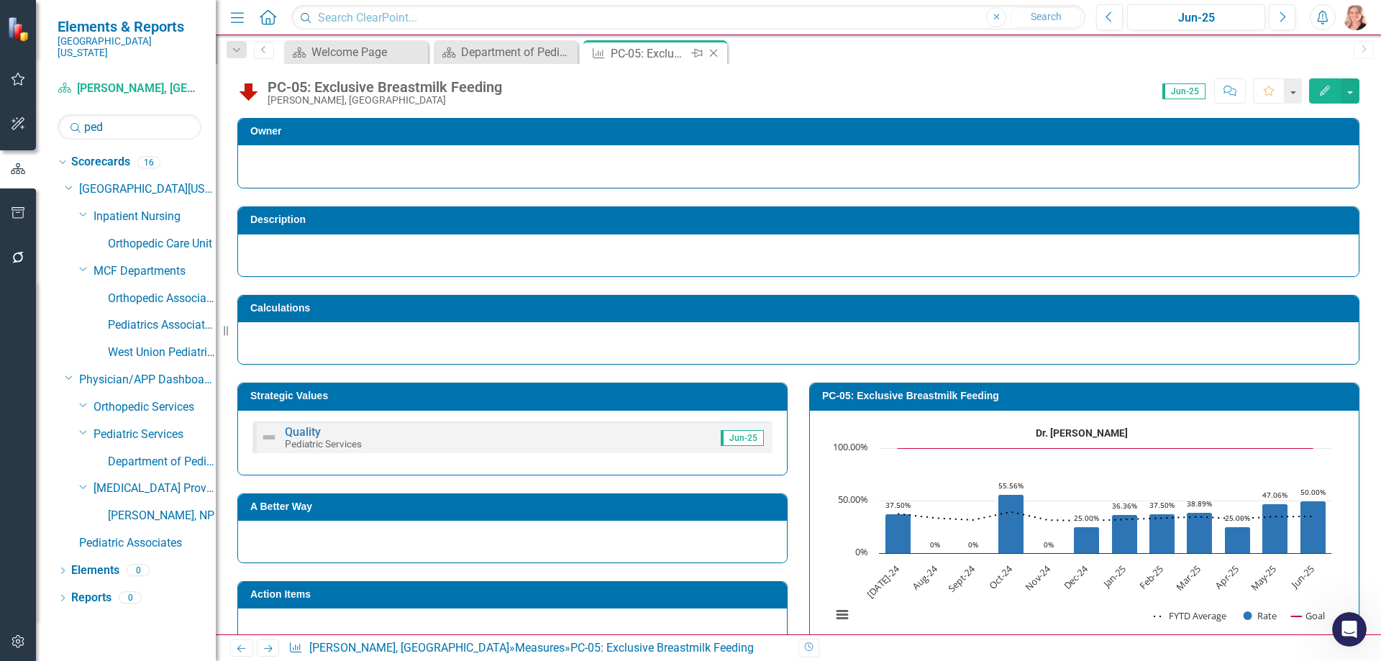
click at [714, 56] on icon "Close" at bounding box center [713, 53] width 14 height 12
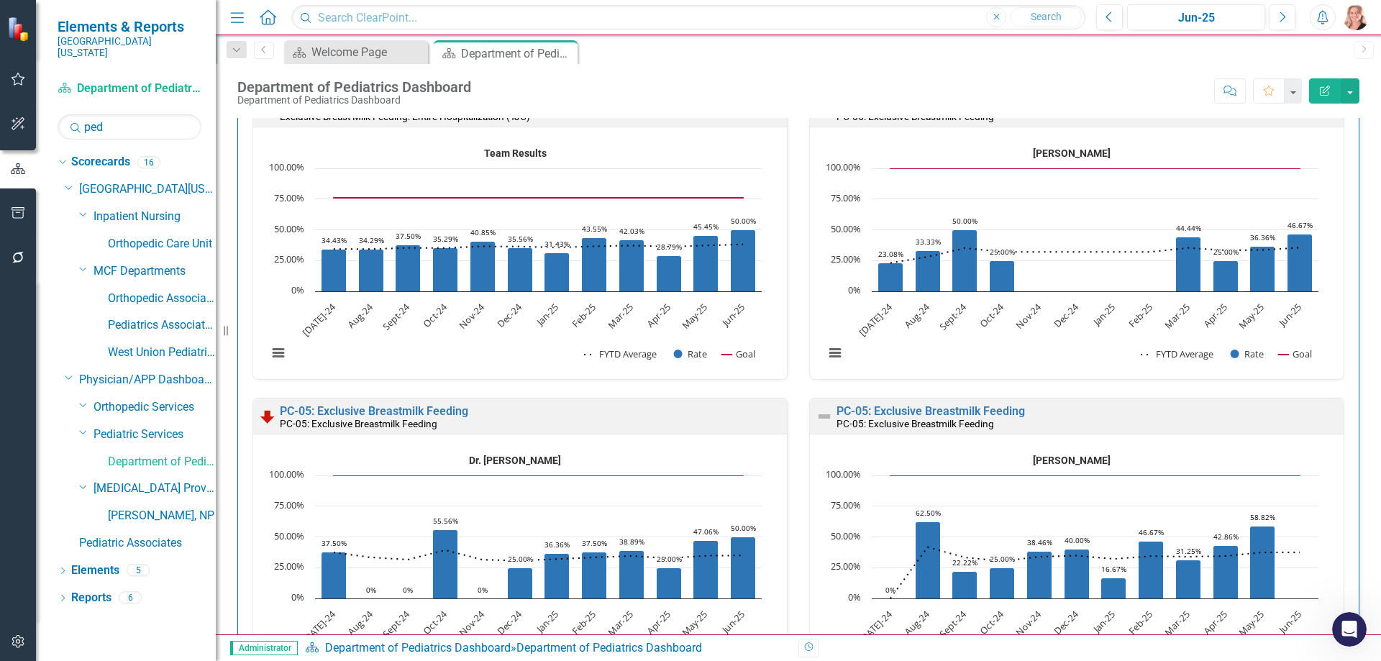
scroll to position [419, 0]
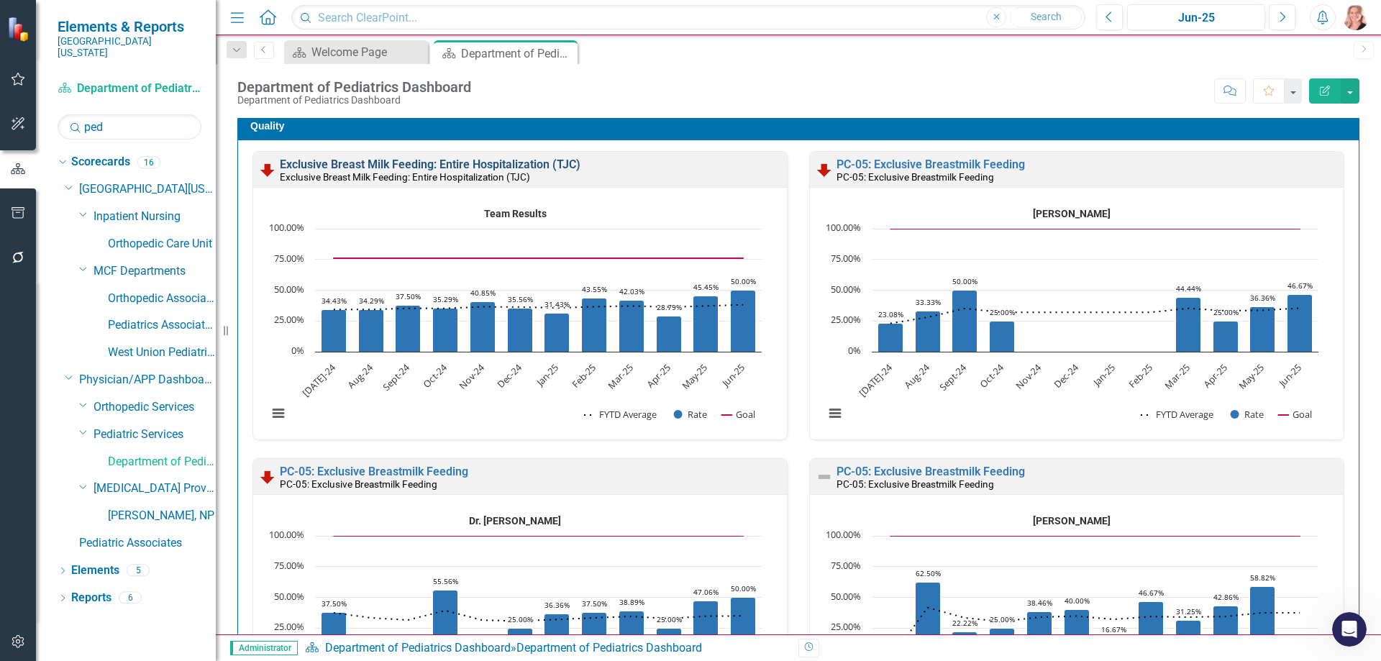
click at [557, 164] on link "Exclusive Breast Milk Feeding: Entire Hospitalization (TJC)" at bounding box center [430, 165] width 301 height 14
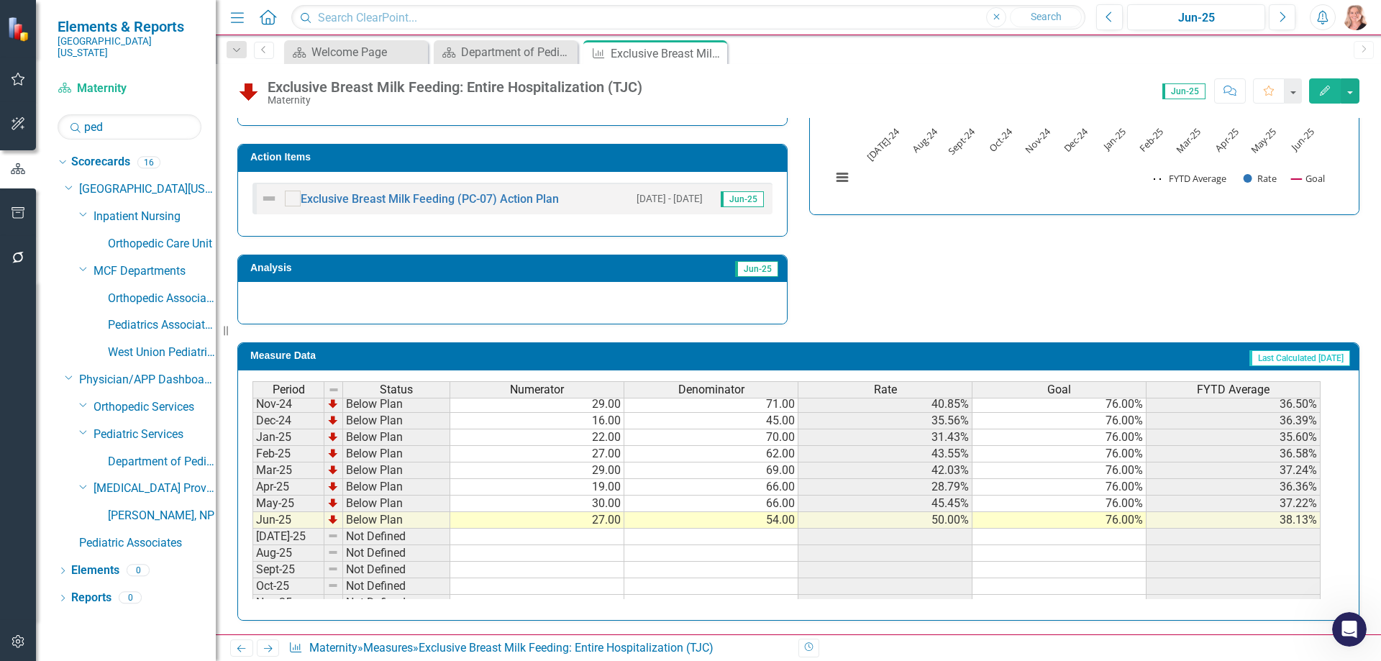
scroll to position [472, 0]
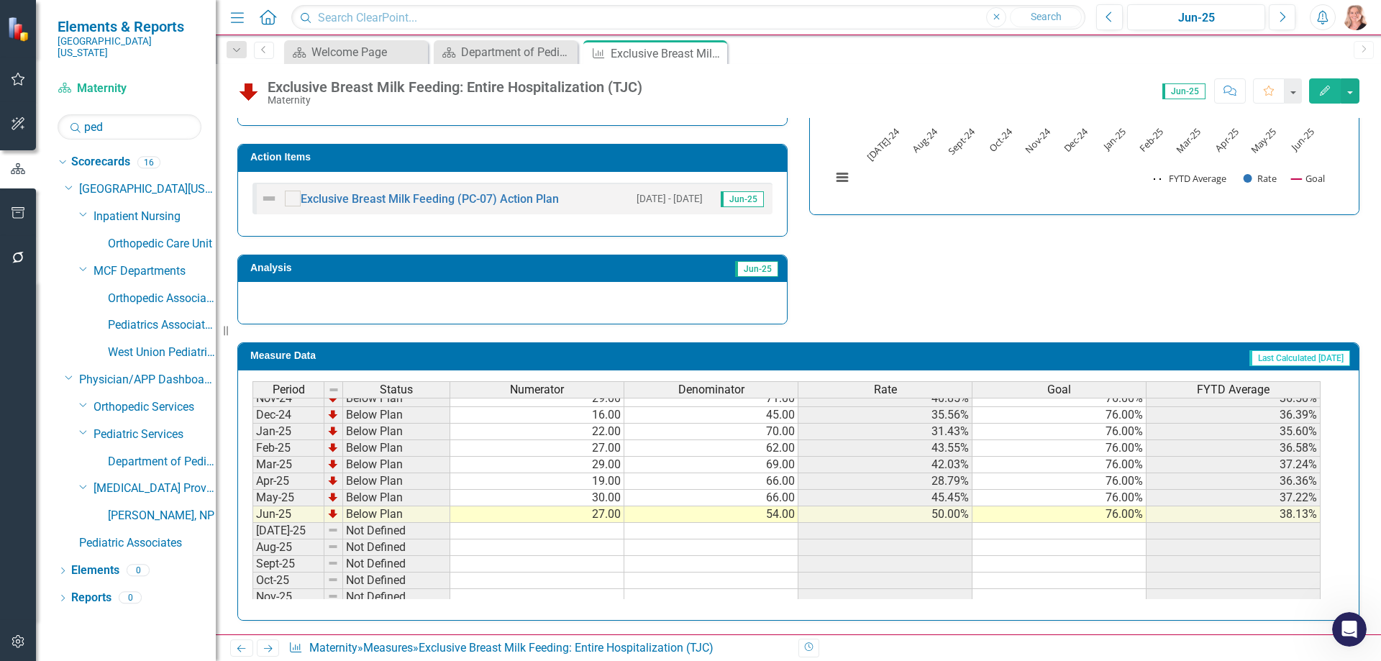
click at [593, 518] on tbody "Nov-23 Below Plan 20.00 56.00 35.71% 76.00% 48.22% Dec-23 Below Plan 19.00 55.0…" at bounding box center [786, 456] width 1068 height 530
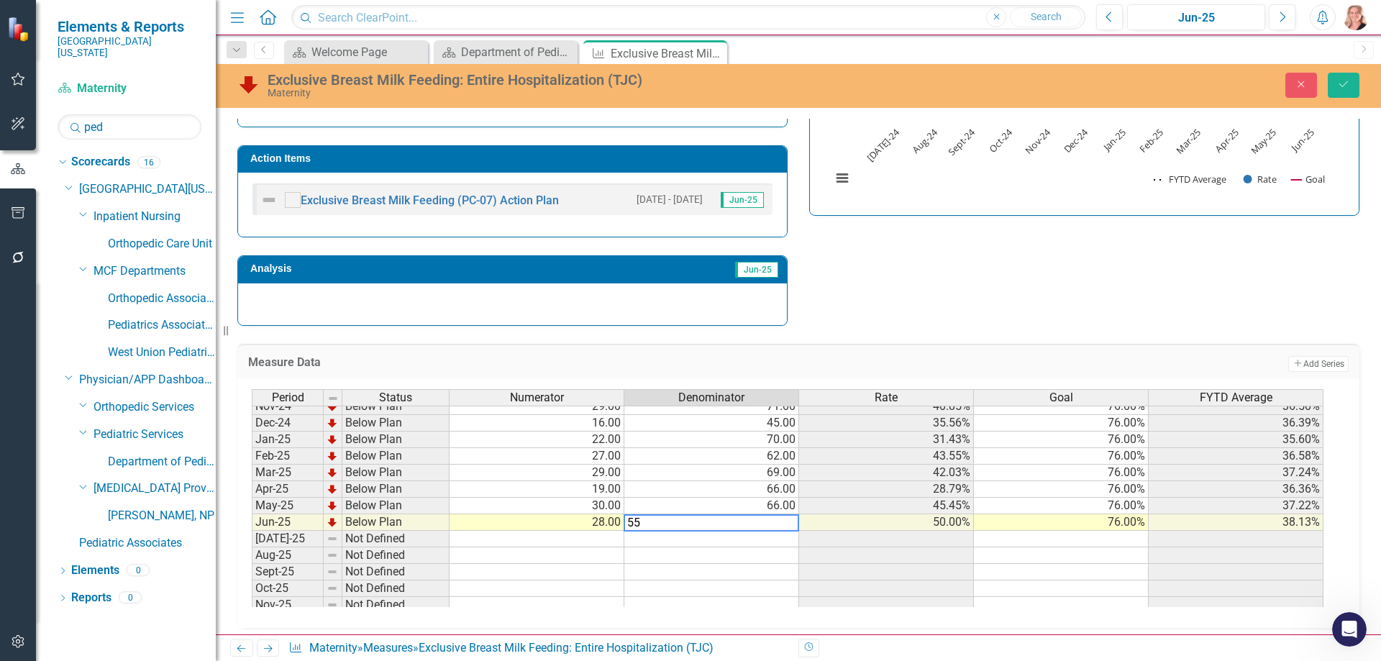
type textarea "55"
click at [1341, 90] on button "Save" at bounding box center [1344, 85] width 32 height 25
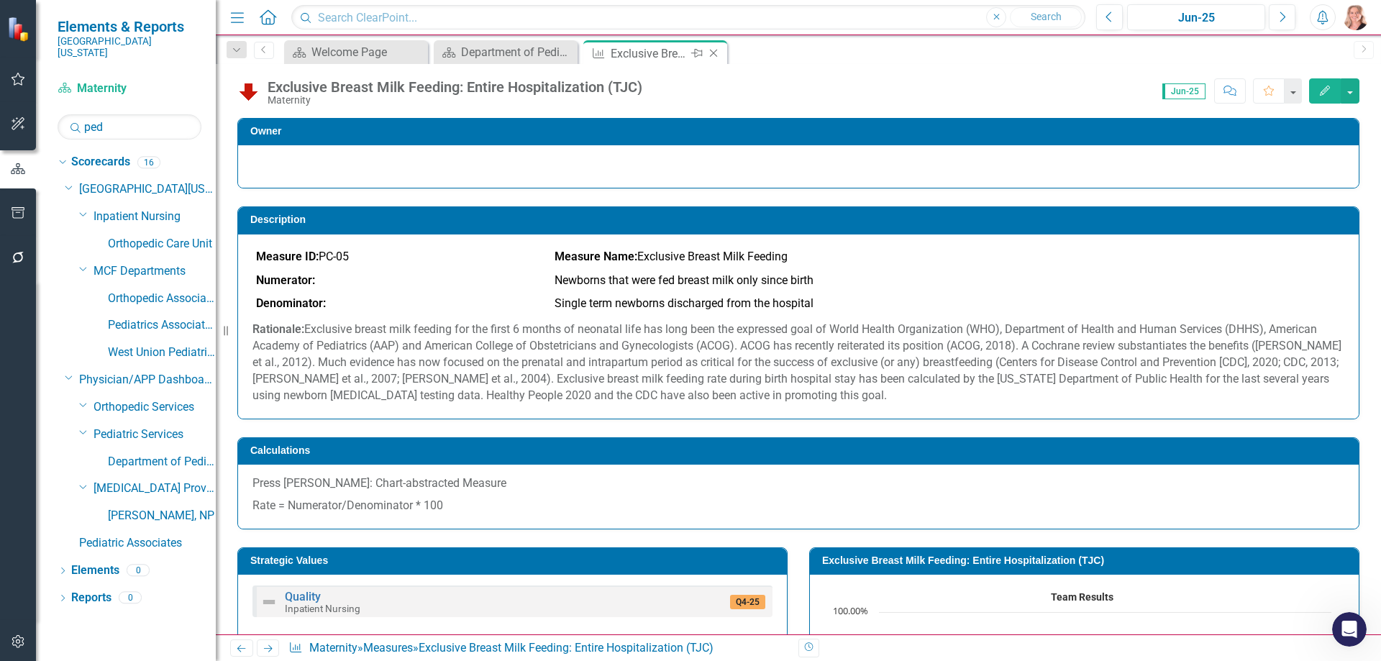
click at [713, 50] on icon "Close" at bounding box center [713, 53] width 14 height 12
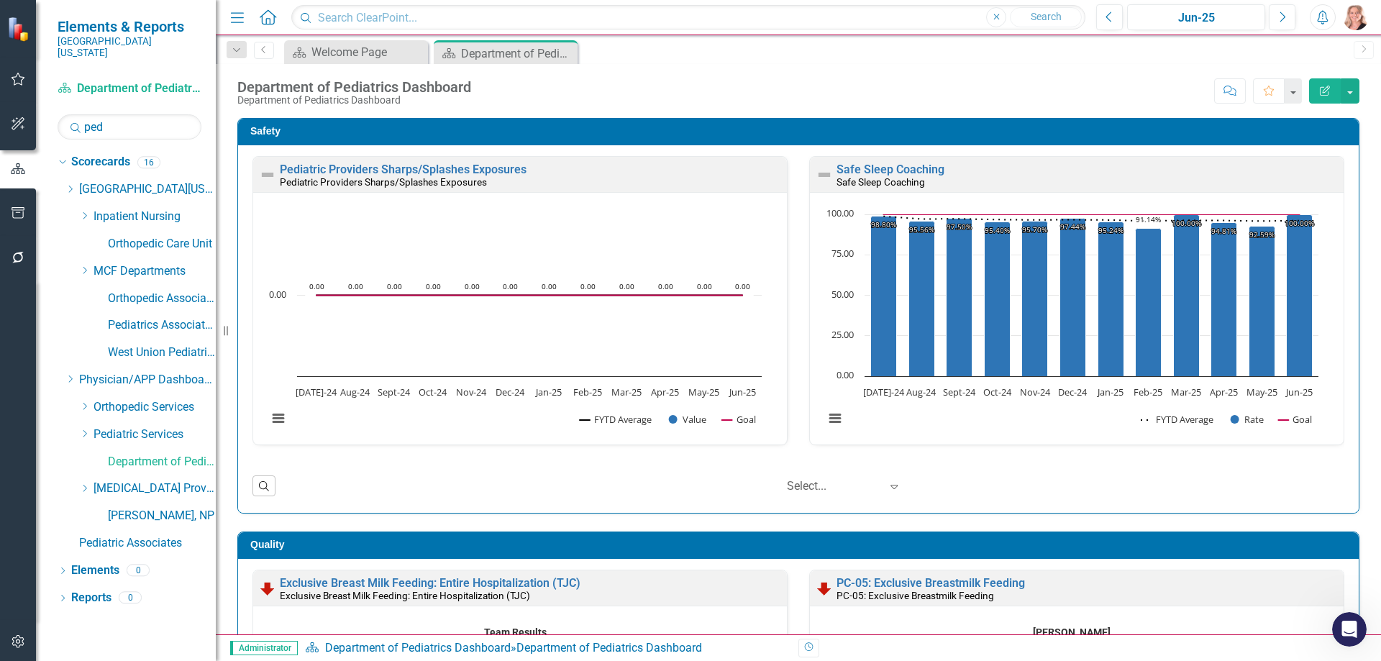
click at [490, 54] on div "Department of Pediatrics Dashboard" at bounding box center [517, 54] width 113 height 18
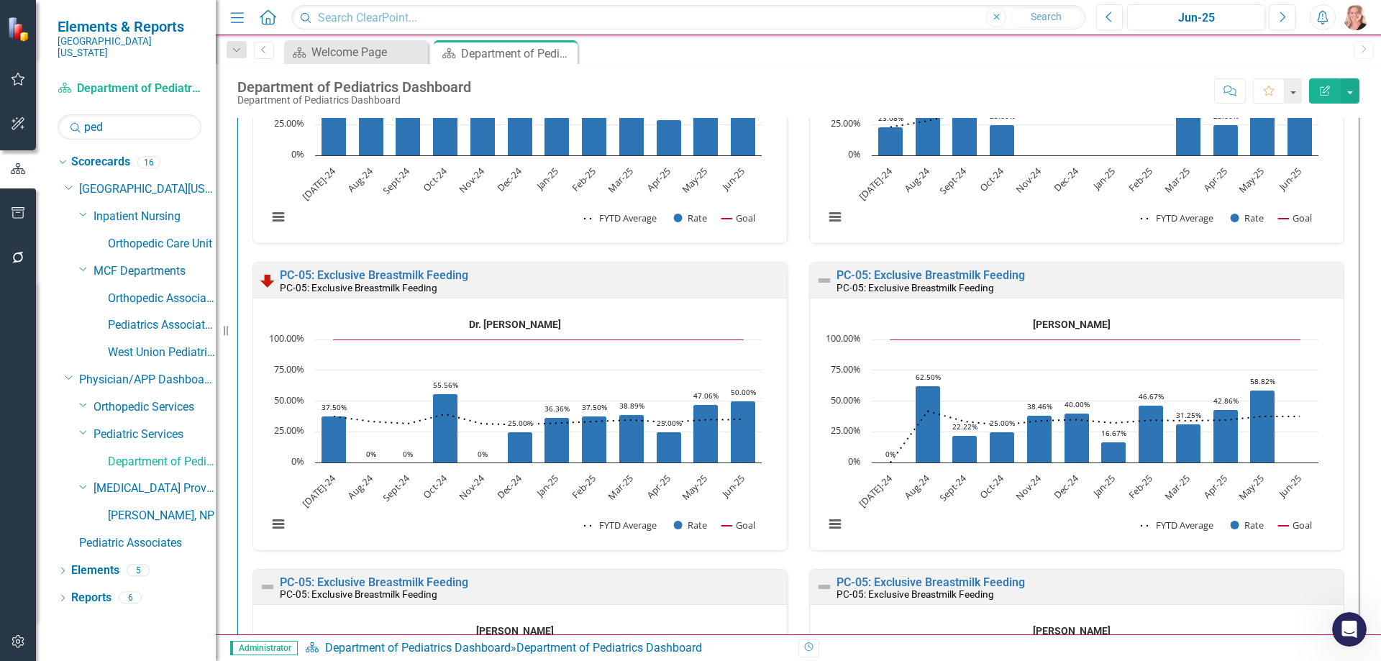
scroll to position [653, 0]
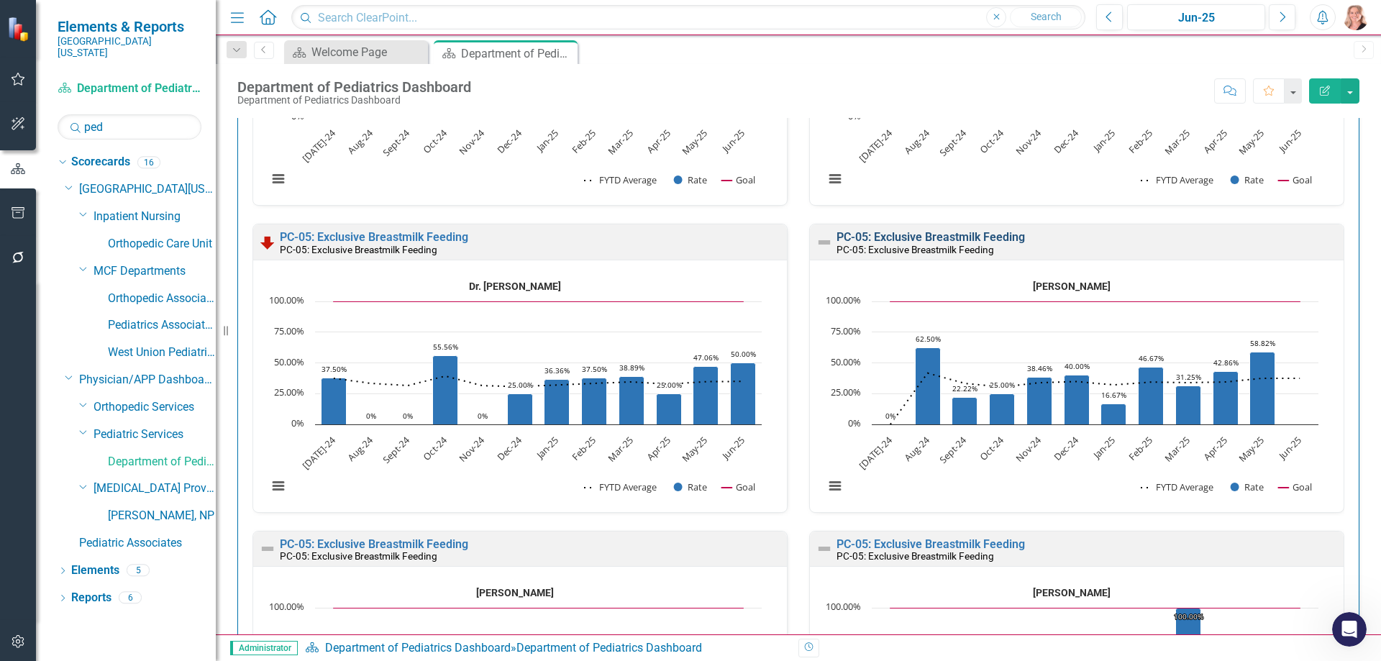
click at [943, 235] on link "PC-05: Exclusive Breastmilk Feeding" at bounding box center [930, 237] width 188 height 14
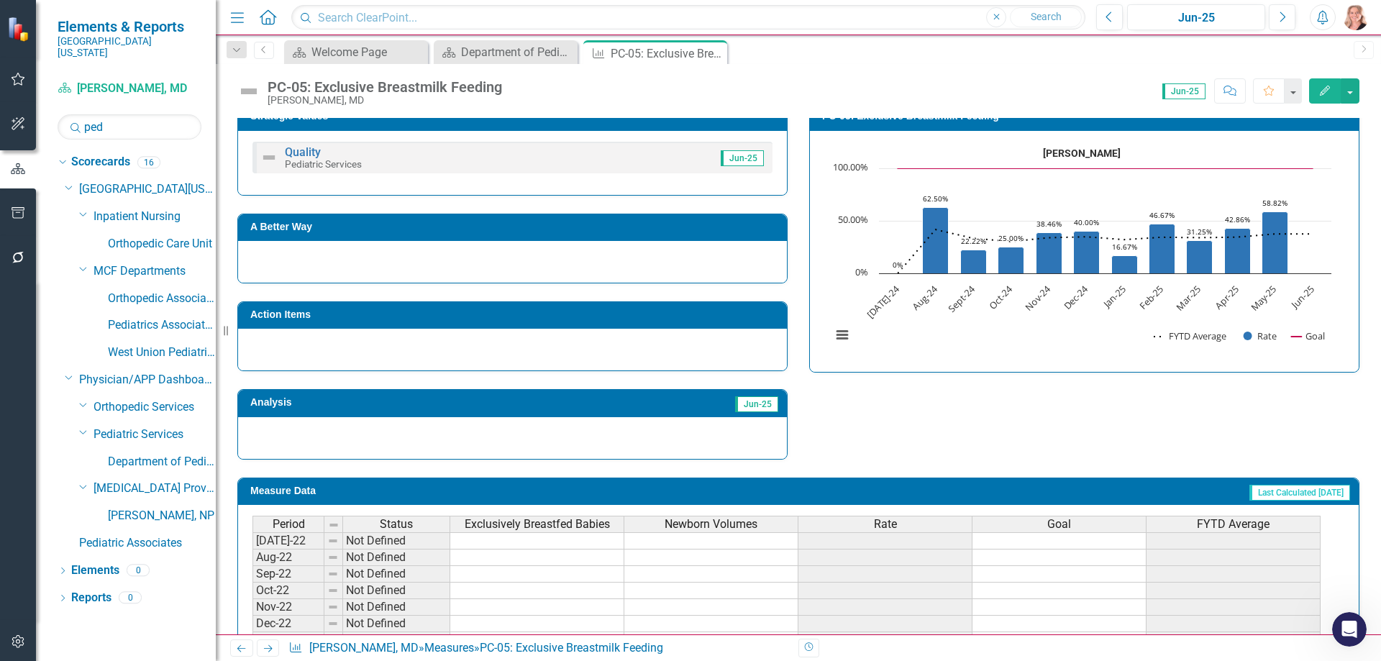
scroll to position [414, 0]
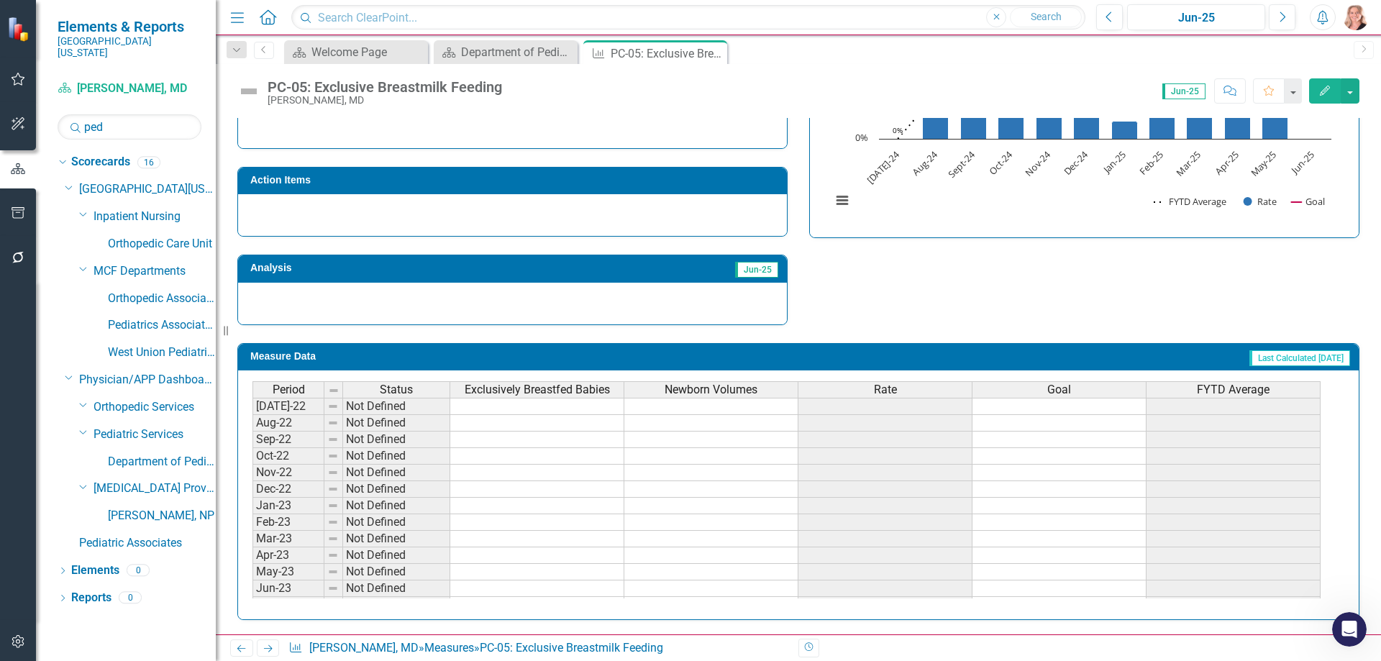
drag, startPoint x: 1377, startPoint y: 280, endPoint x: 30, endPoint y: 28, distance: 1370.4
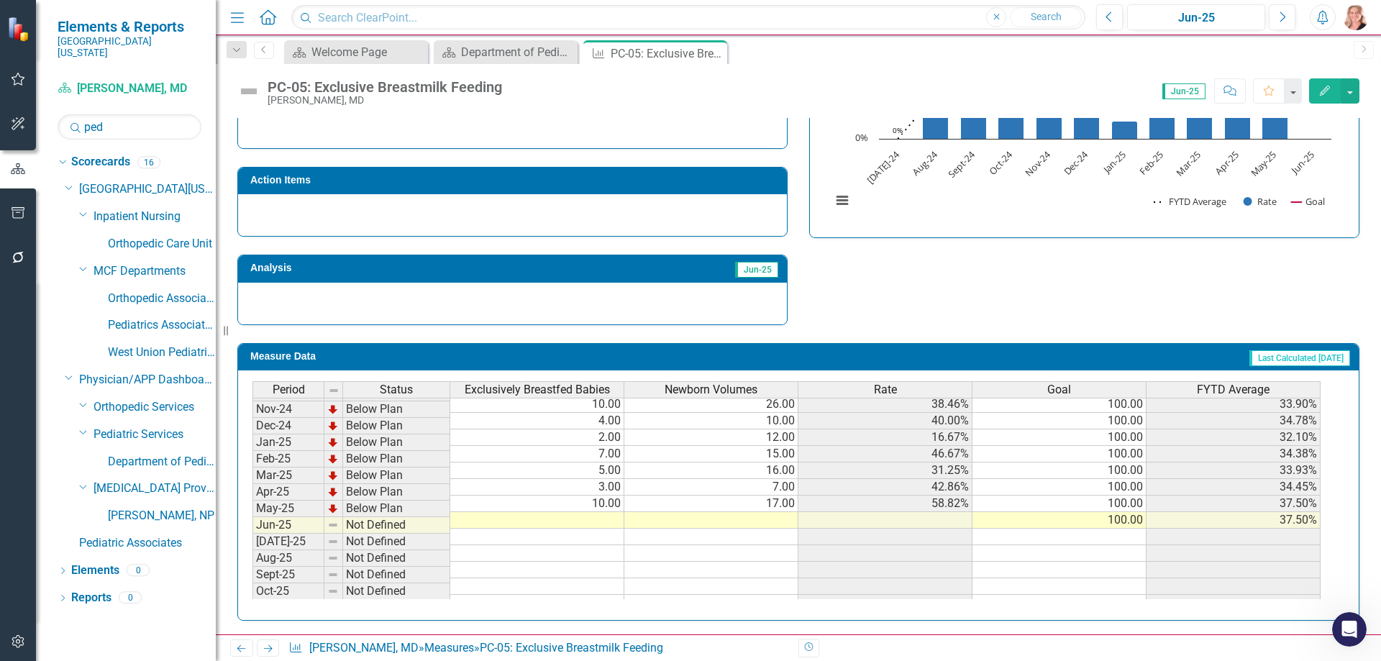
scroll to position [466, 0]
click at [596, 519] on tbody "Aug-23 Below Plan 6.00 10.00 60.00% 100.00 50.00% Sep-23 Below Plan 4.00 11.00 …" at bounding box center [786, 403] width 1068 height 513
type textarea "0"
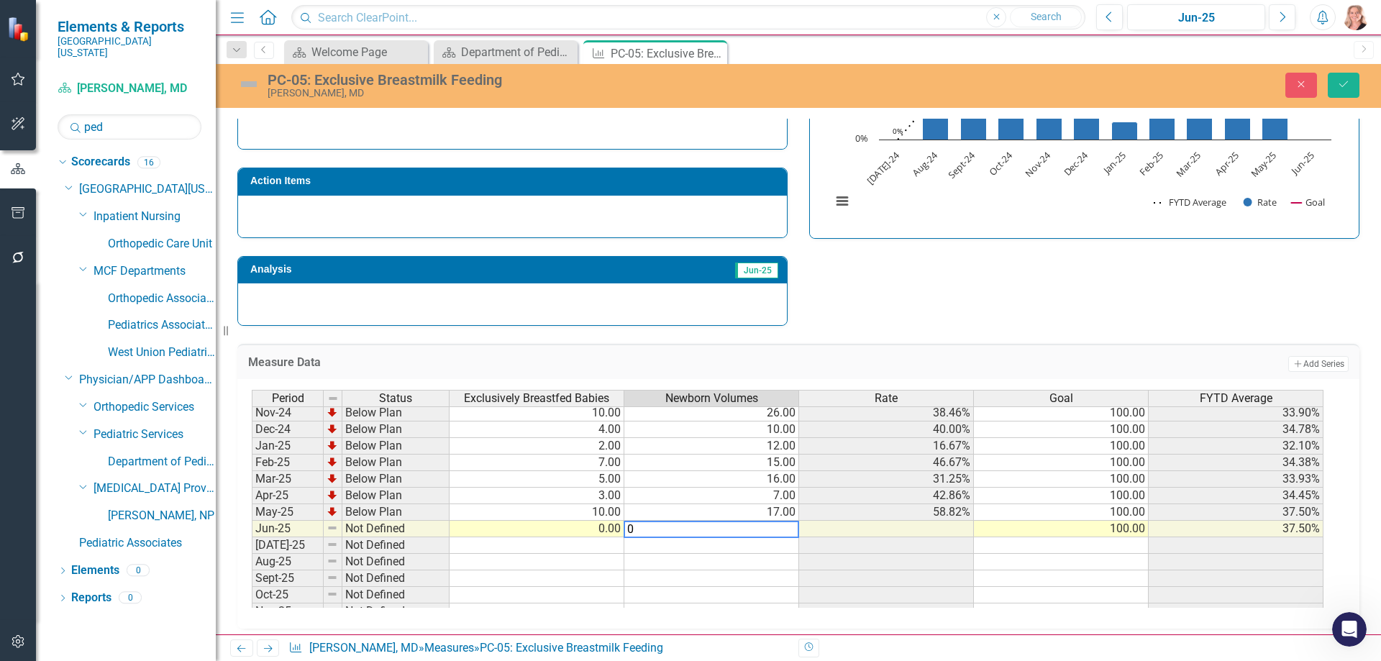
type textarea "0"
click at [1146, 333] on div "Measure Data Add Add Series Period Status Exclusively Breastfed Babies Newborn …" at bounding box center [799, 477] width 1144 height 303
click at [1342, 91] on button "Save" at bounding box center [1344, 85] width 32 height 25
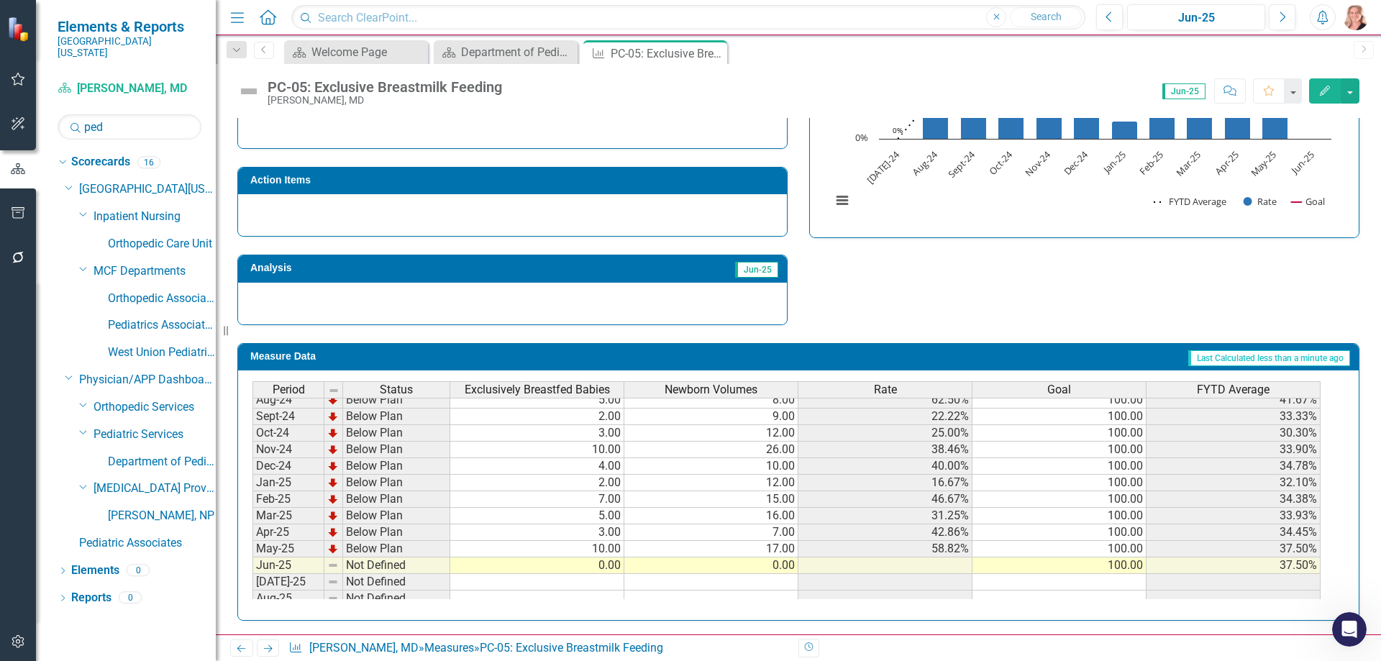
scroll to position [0, 0]
click at [712, 55] on icon "Close" at bounding box center [713, 53] width 14 height 12
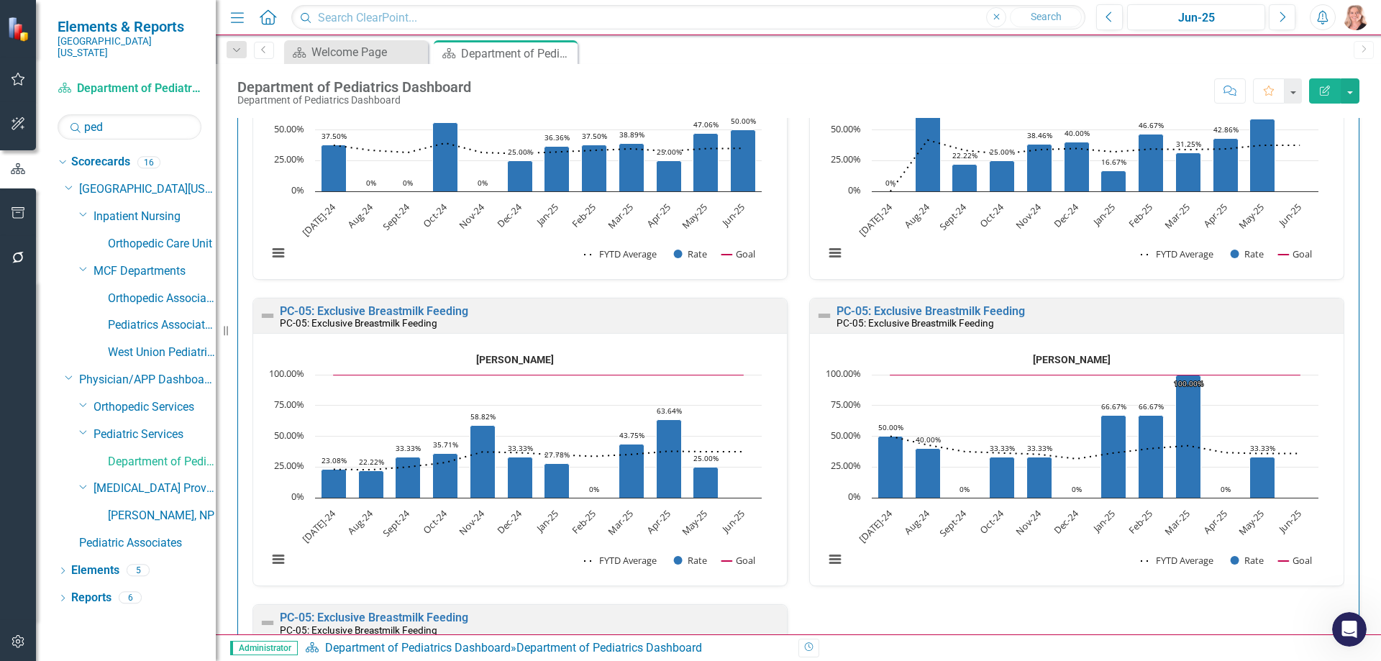
scroll to position [898, 0]
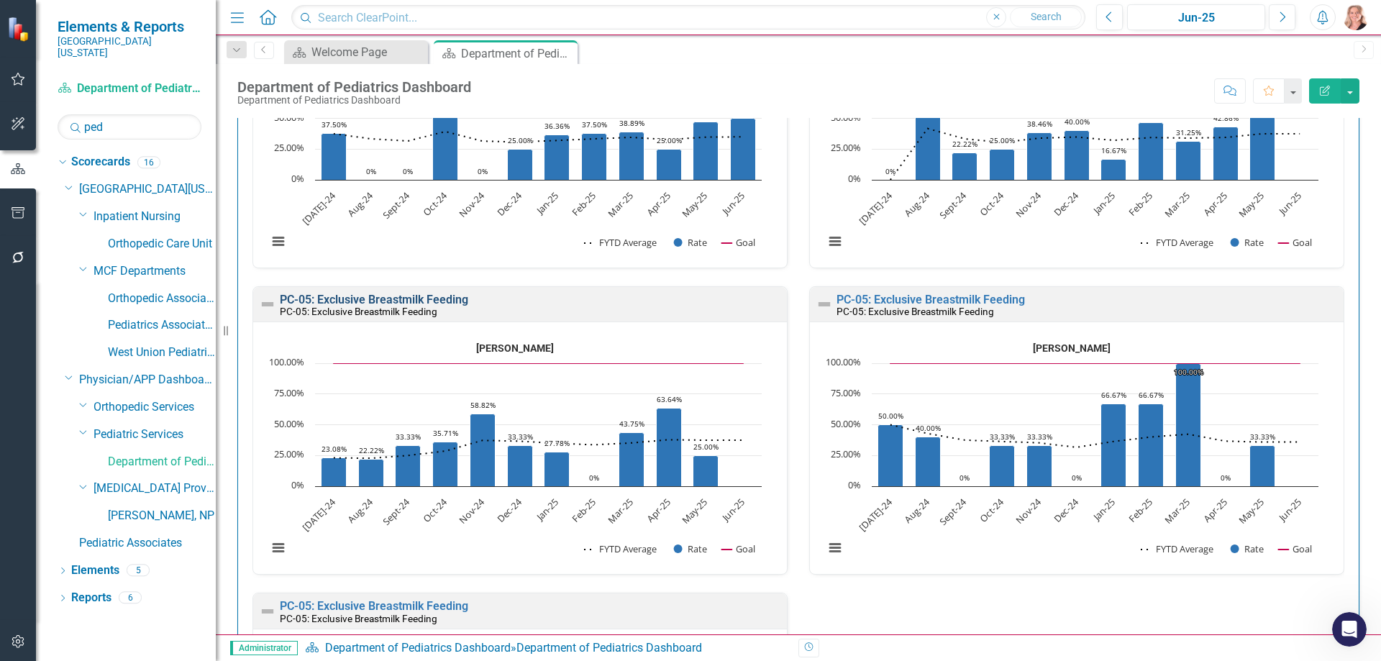
click at [455, 299] on link "PC-05: Exclusive Breastmilk Feeding" at bounding box center [374, 300] width 188 height 14
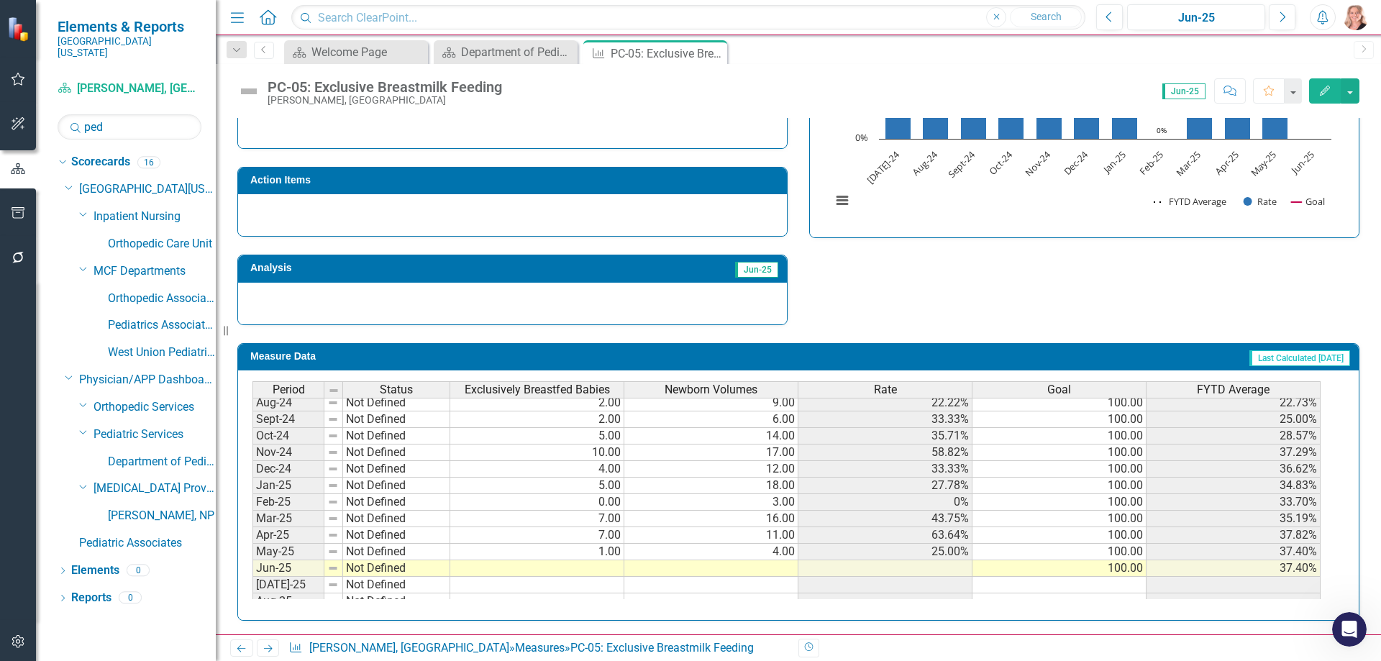
scroll to position [448, 0]
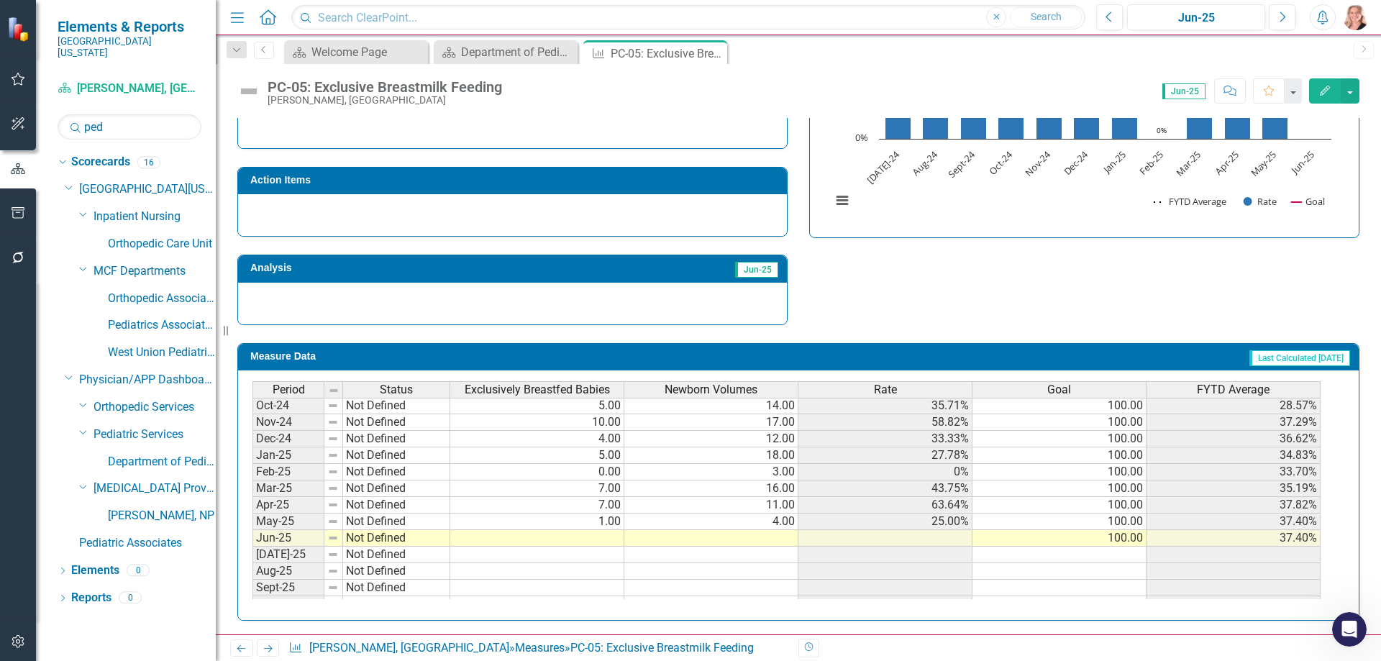
click at [616, 534] on tbody "Jul-23 Not Defined 15.00 24.00 62.50% 100.00 62.50% Aug-23 Not Defined 100.00 6…" at bounding box center [786, 405] width 1068 height 513
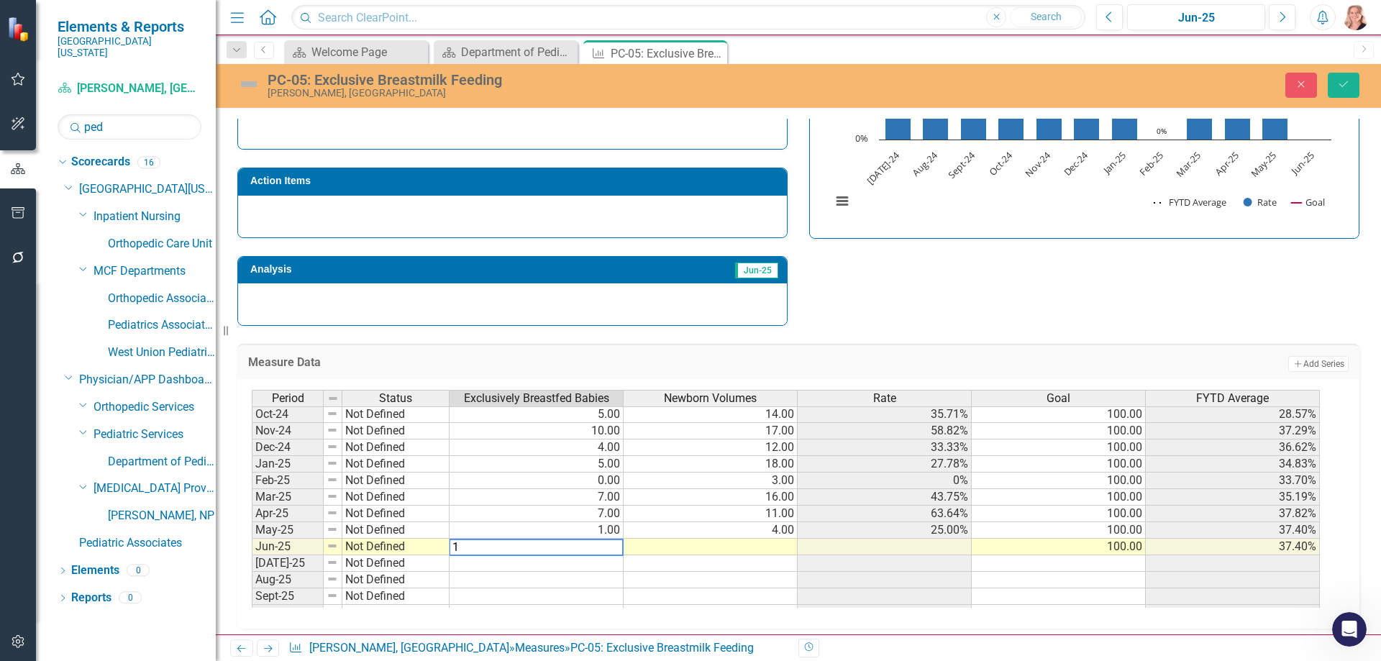
type textarea "14"
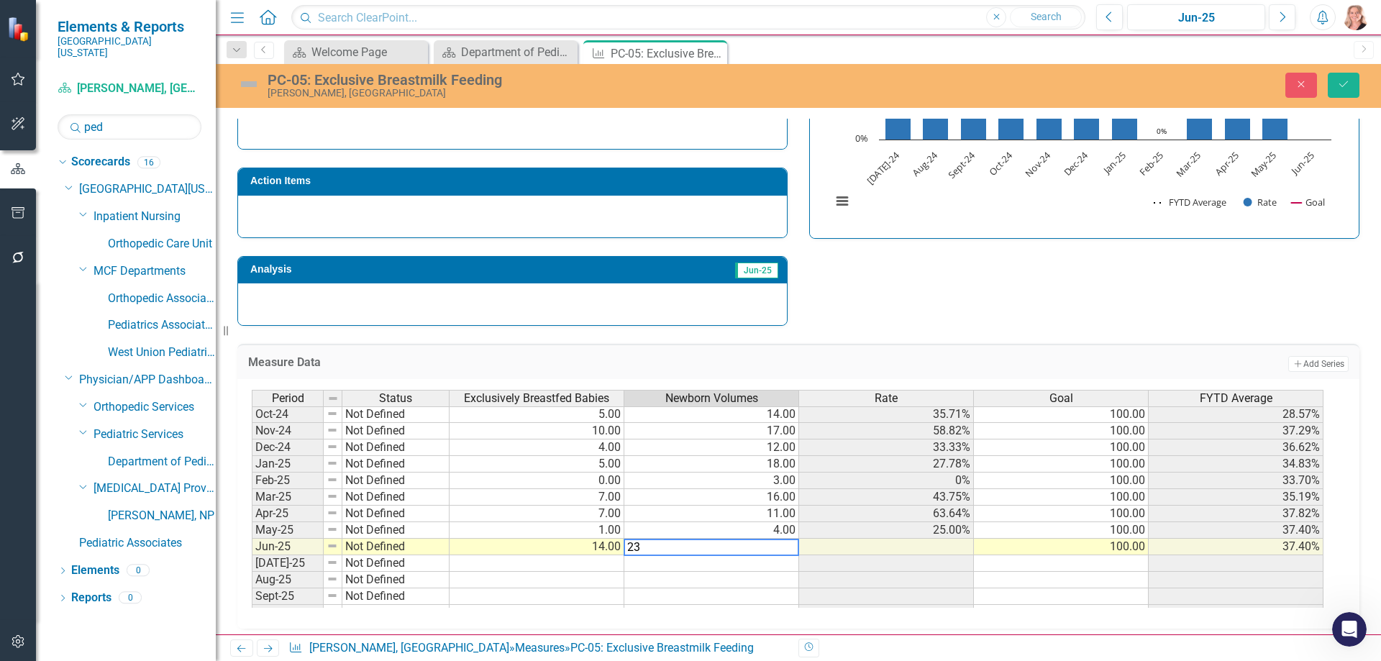
type textarea "23"
click at [987, 324] on div "Strategic Values Quality Pediatric Services Jun-25 A Better Way Action Items An…" at bounding box center [799, 139] width 1144 height 375
click at [1340, 93] on button "Save" at bounding box center [1344, 85] width 32 height 25
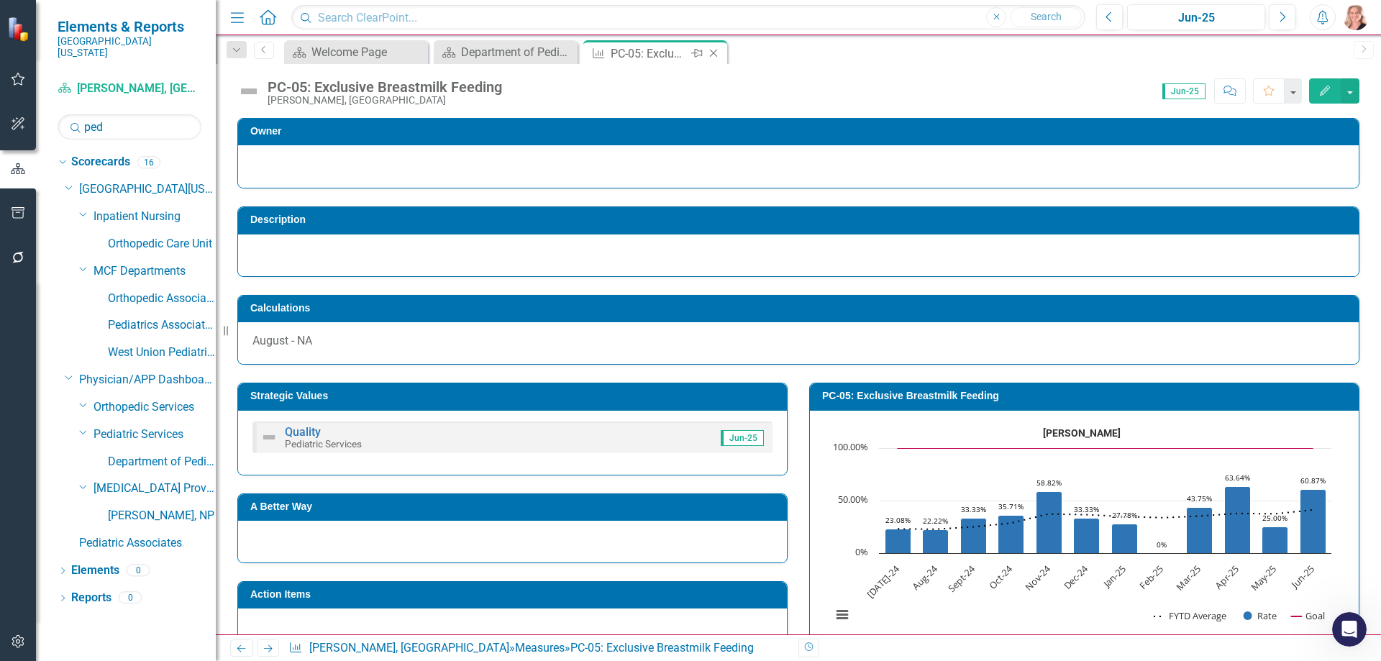
click at [718, 54] on icon "Close" at bounding box center [713, 53] width 14 height 12
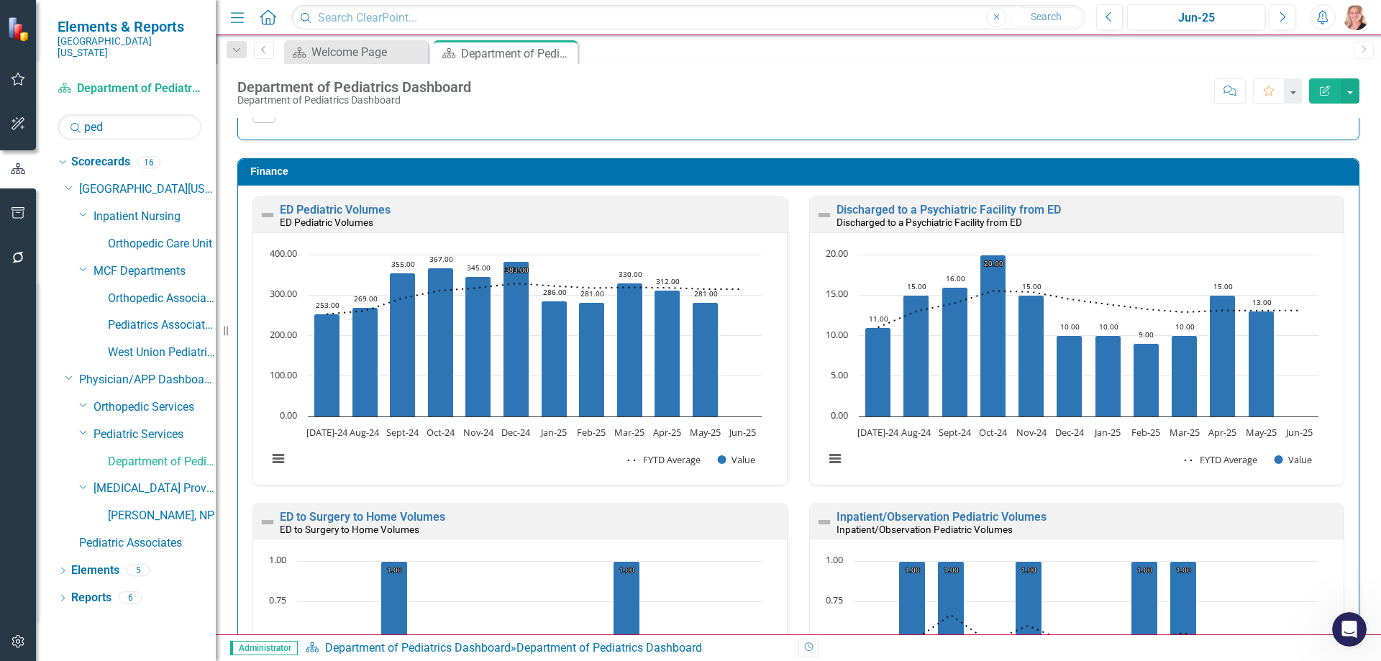
scroll to position [2, 0]
click at [369, 207] on link "ED Pediatric Volumes" at bounding box center [335, 210] width 111 height 14
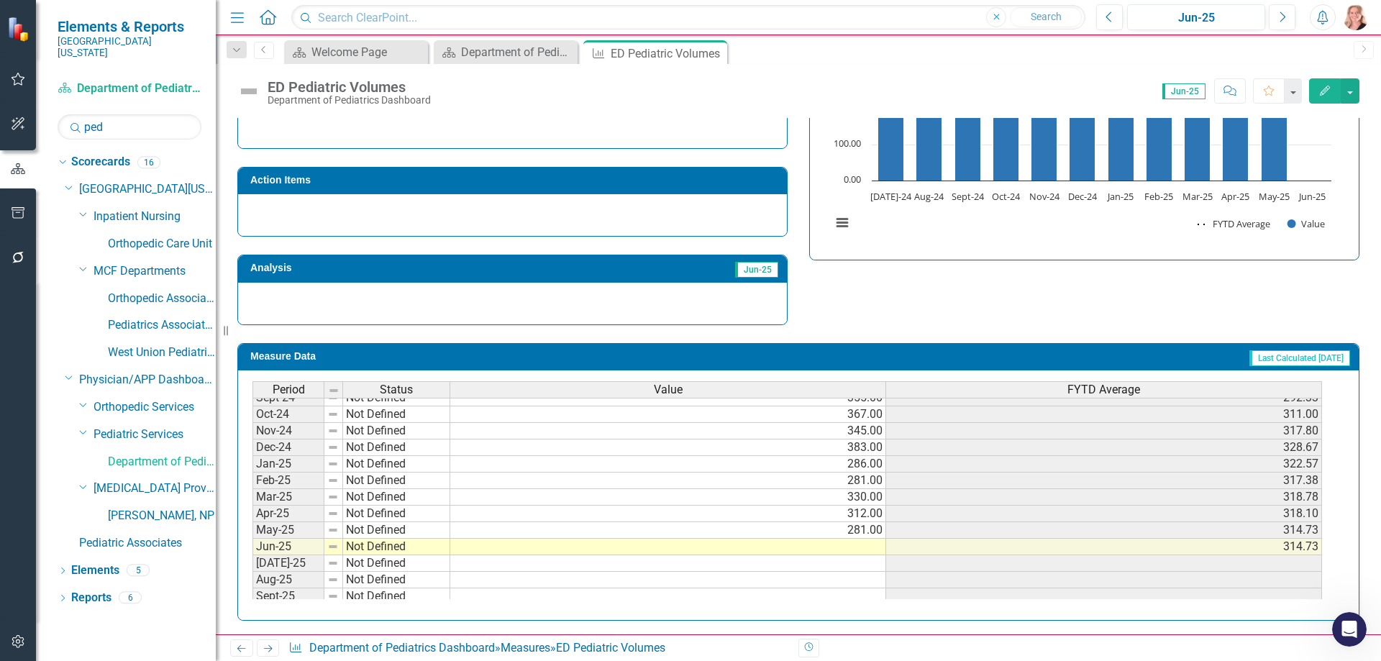
scroll to position [501, 0]
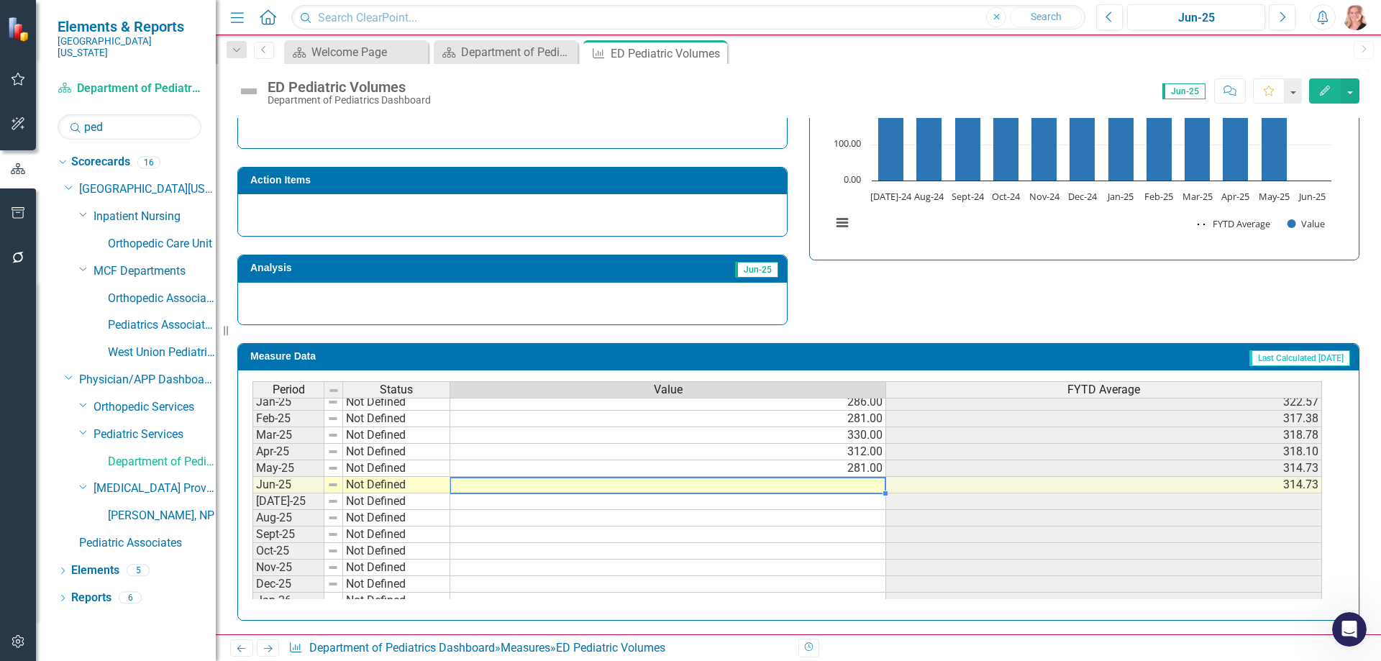
click at [835, 491] on tbody "Jan-24 Not Defined 319.00 308.71 Feb-24 Not Defined 313.00 309.25 Mar-24 Not De…" at bounding box center [786, 443] width 1069 height 497
click at [808, 487] on td at bounding box center [668, 485] width 436 height 17
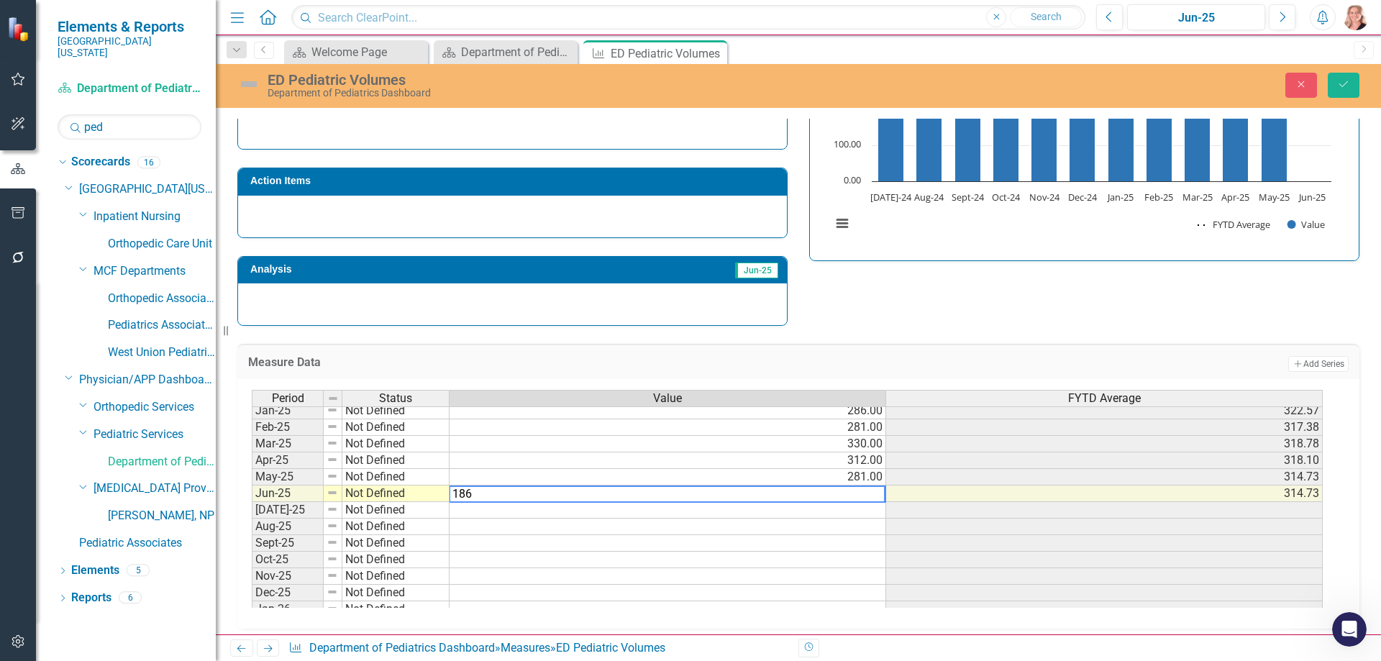
type textarea "186"
click at [979, 368] on td "Add Add Series" at bounding box center [1097, 364] width 501 height 19
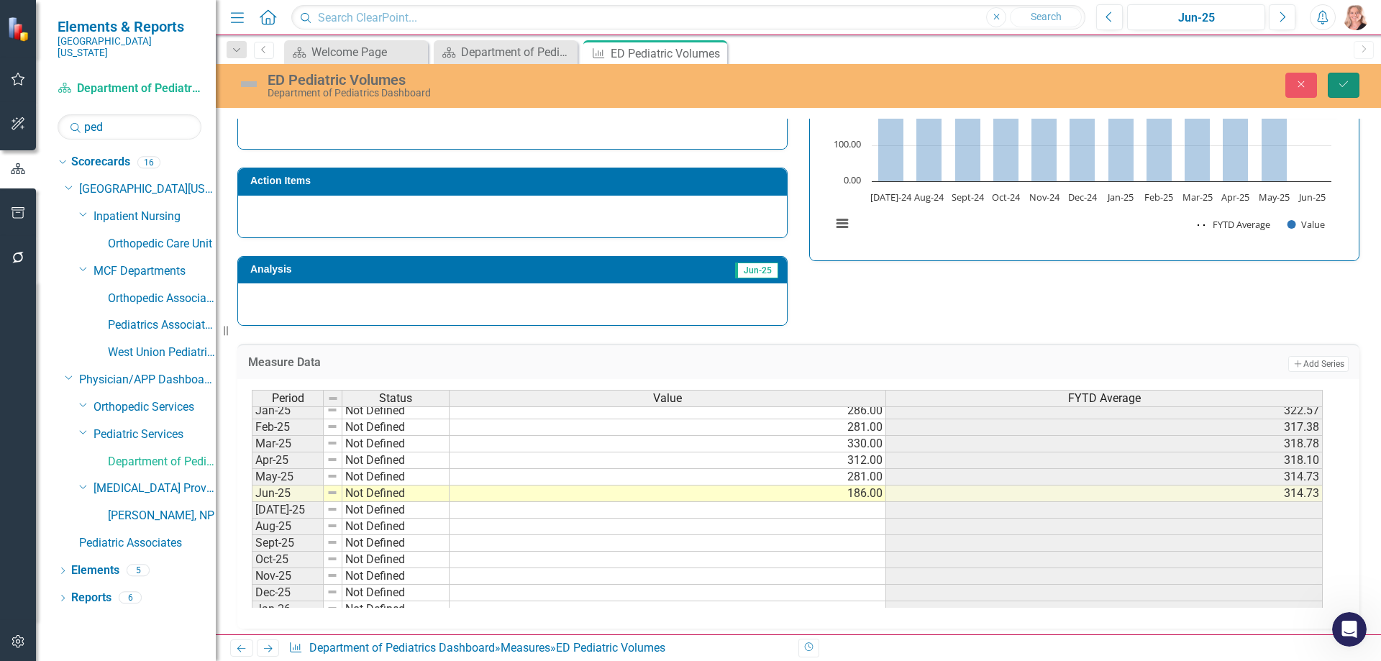
click at [1341, 88] on icon "Save" at bounding box center [1343, 84] width 13 height 10
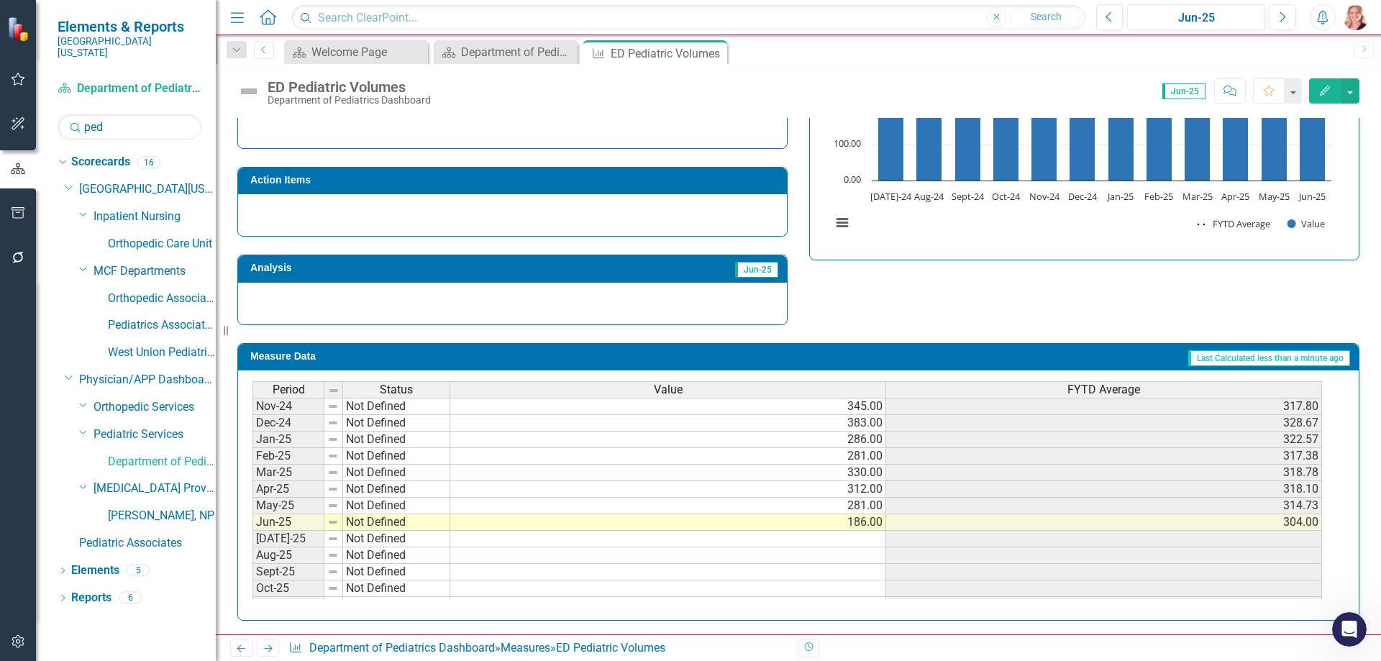
scroll to position [466, 0]
click at [859, 524] on tbody "Jul-23 Not Defined 230.00 230.00 Aug-23 Not Defined 251.00 240.50 Sep-23 Not De…" at bounding box center [786, 387] width 1069 height 513
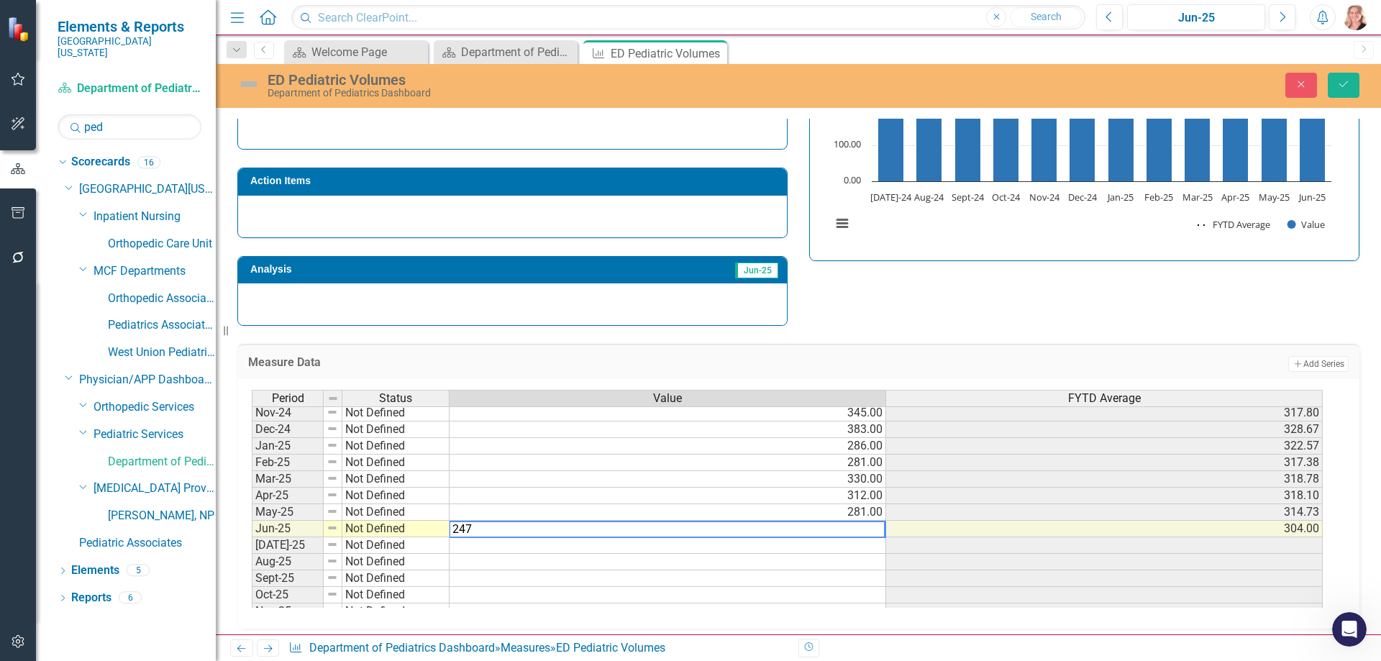
type textarea "247"
click at [1195, 309] on div "Strategic Values A Better Way Action Items Analysis Jun-25 ED Pediatric Volumes…" at bounding box center [799, 150] width 1144 height 352
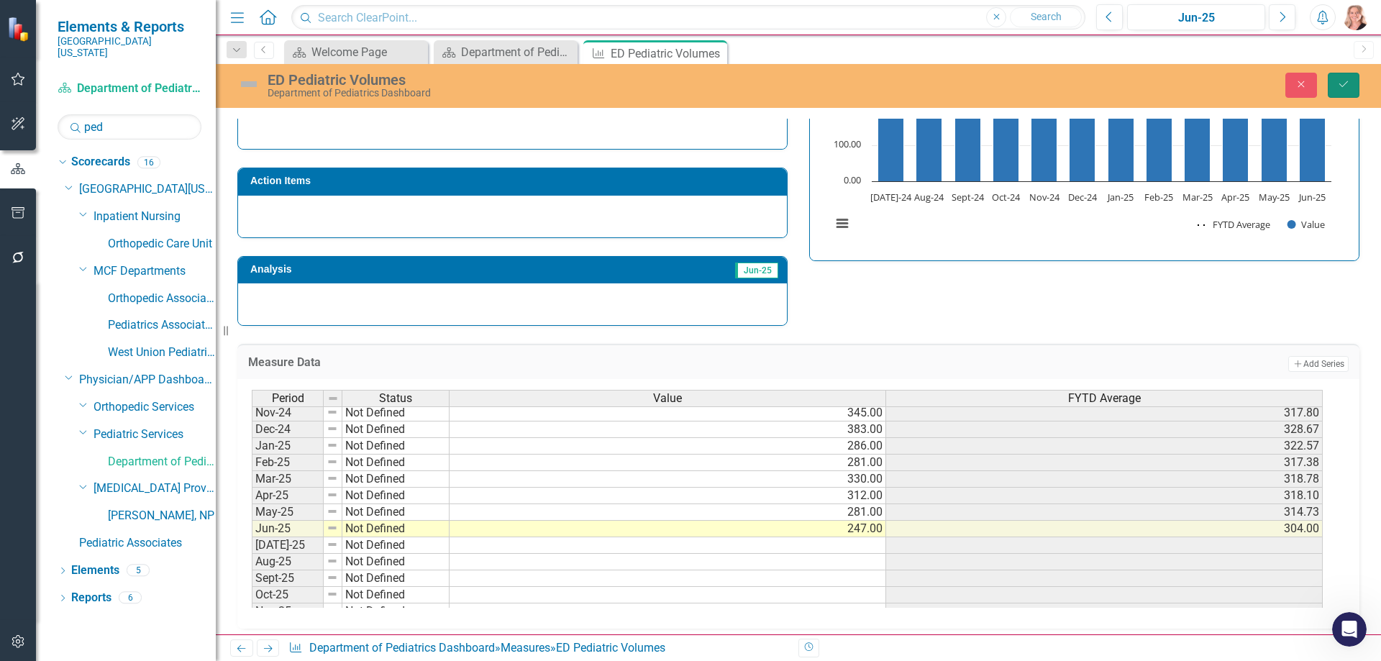
click at [1340, 93] on button "Save" at bounding box center [1344, 85] width 32 height 25
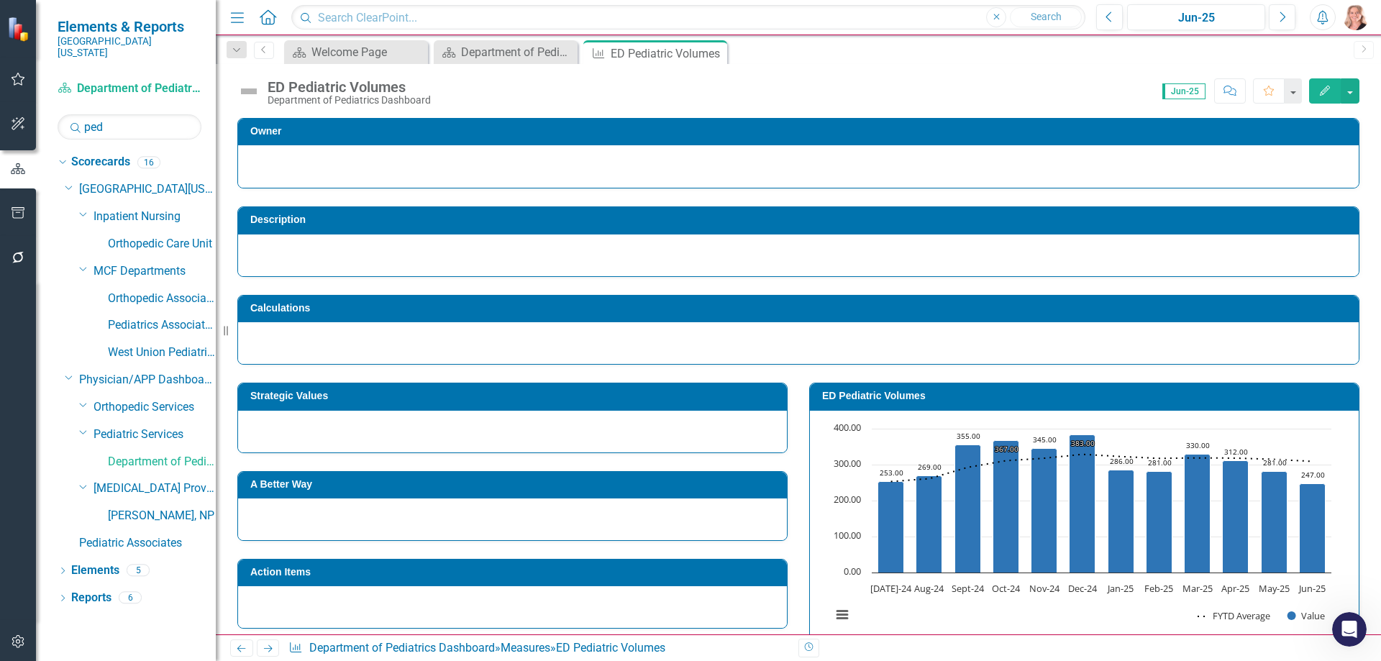
drag, startPoint x: 716, startPoint y: 52, endPoint x: 775, endPoint y: 63, distance: 60.1
click at [0, 0] on icon "Close" at bounding box center [0, 0] width 0 height 0
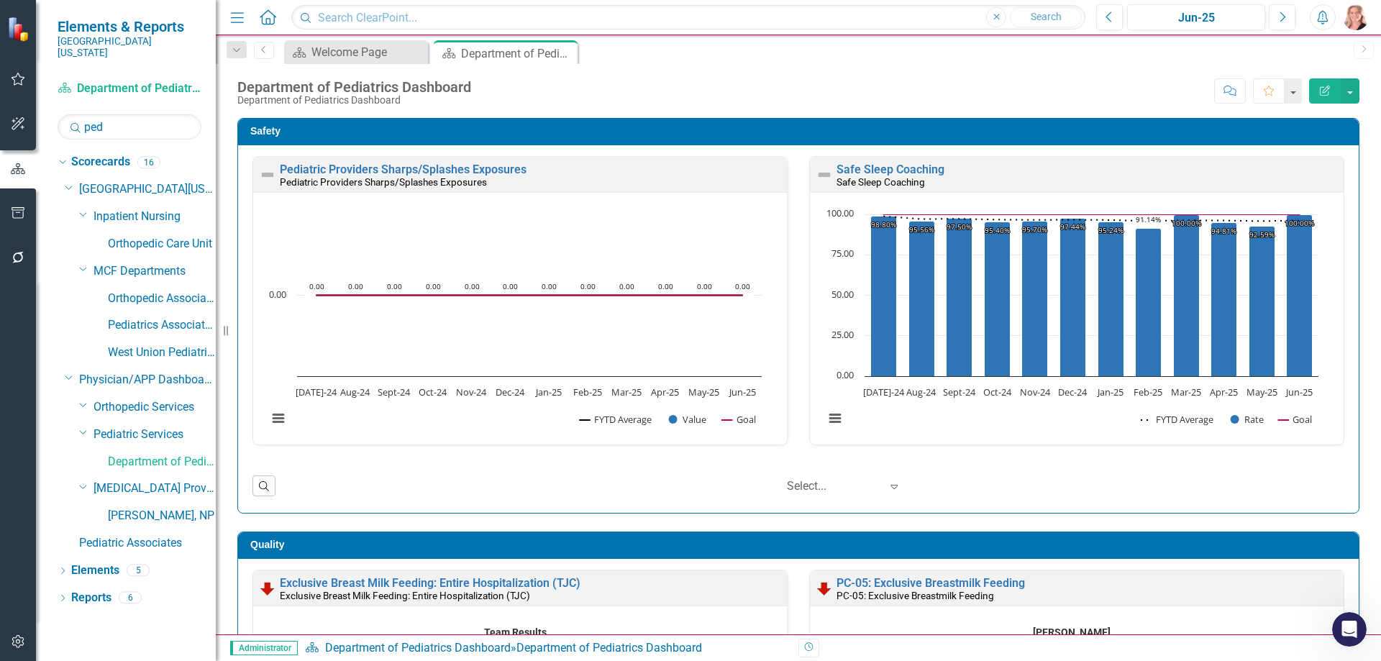
click at [1347, 225] on div "Pediatric Providers Sharps/Splashes Exposures Pediatric Providers Sharps/Splash…" at bounding box center [798, 329] width 1120 height 368
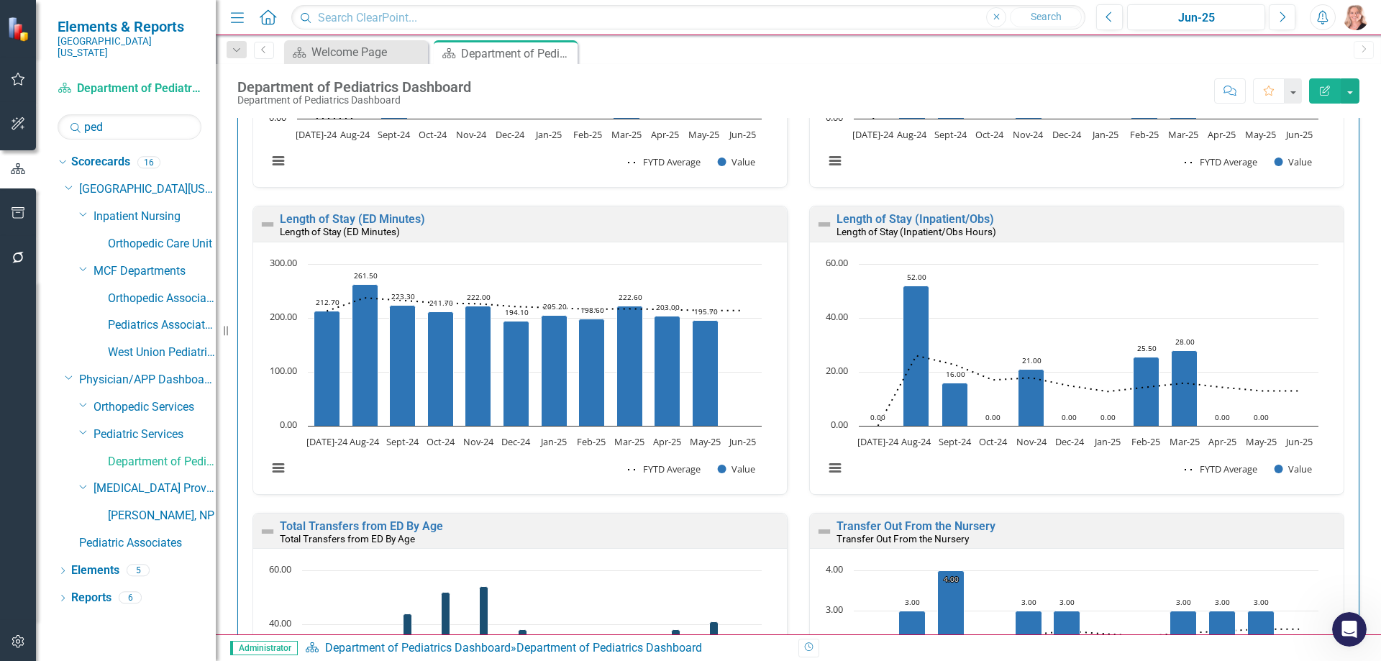
scroll to position [3154, 0]
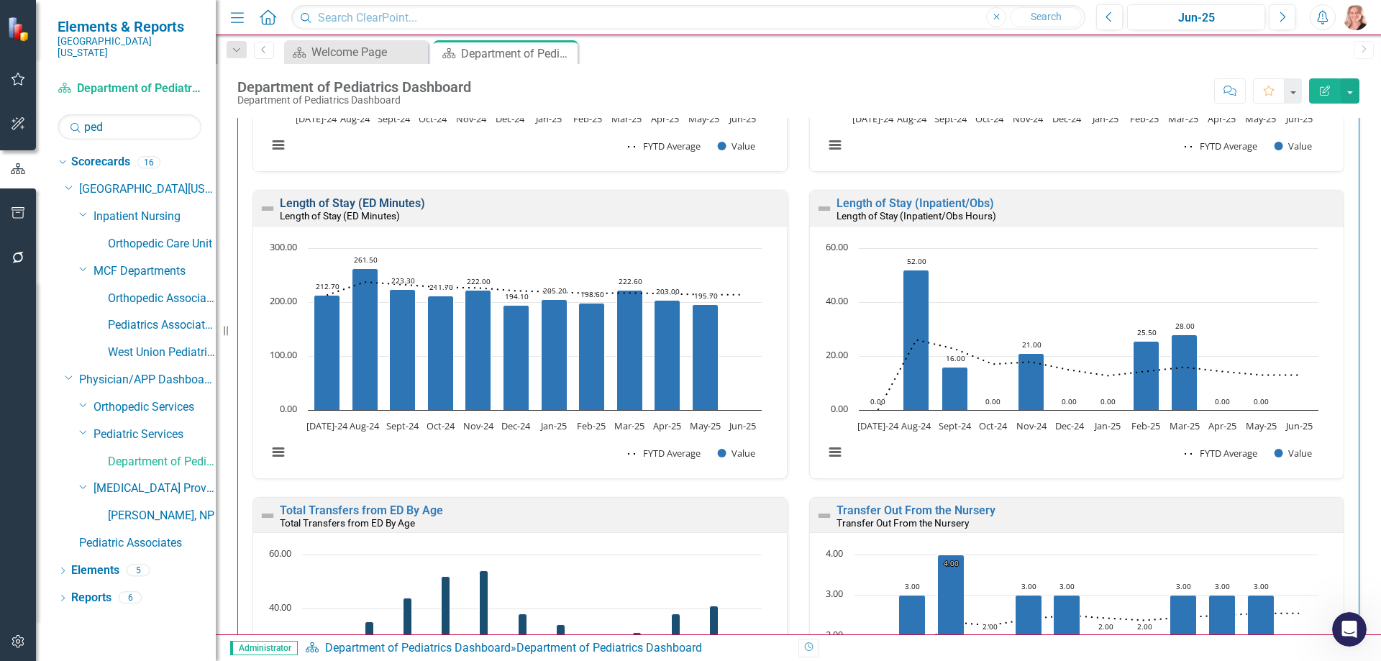
click at [388, 205] on link "Length of Stay (ED Minutes)" at bounding box center [352, 203] width 145 height 14
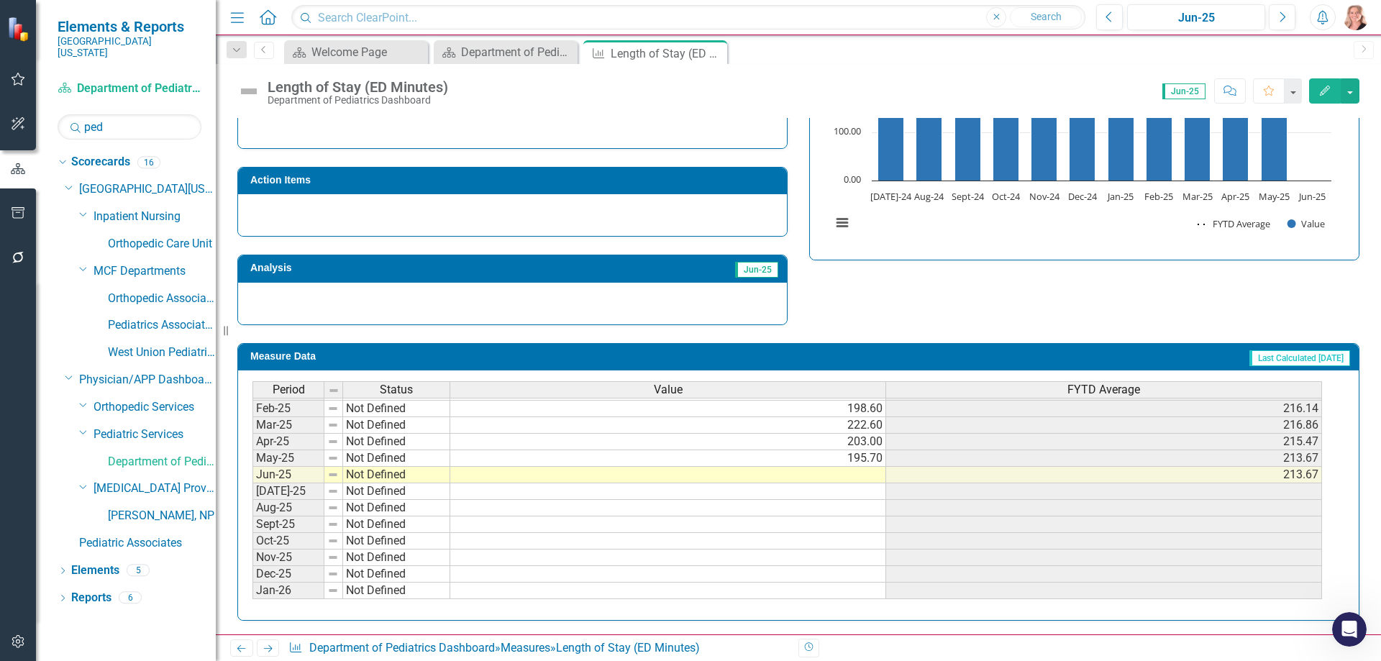
scroll to position [512, 0]
click at [803, 471] on tbody "Nov-23 Not Defined 215.00 205.20 Dec-23 Not Defined 221.00 207.83 Jan-24 Not De…" at bounding box center [786, 416] width 1069 height 530
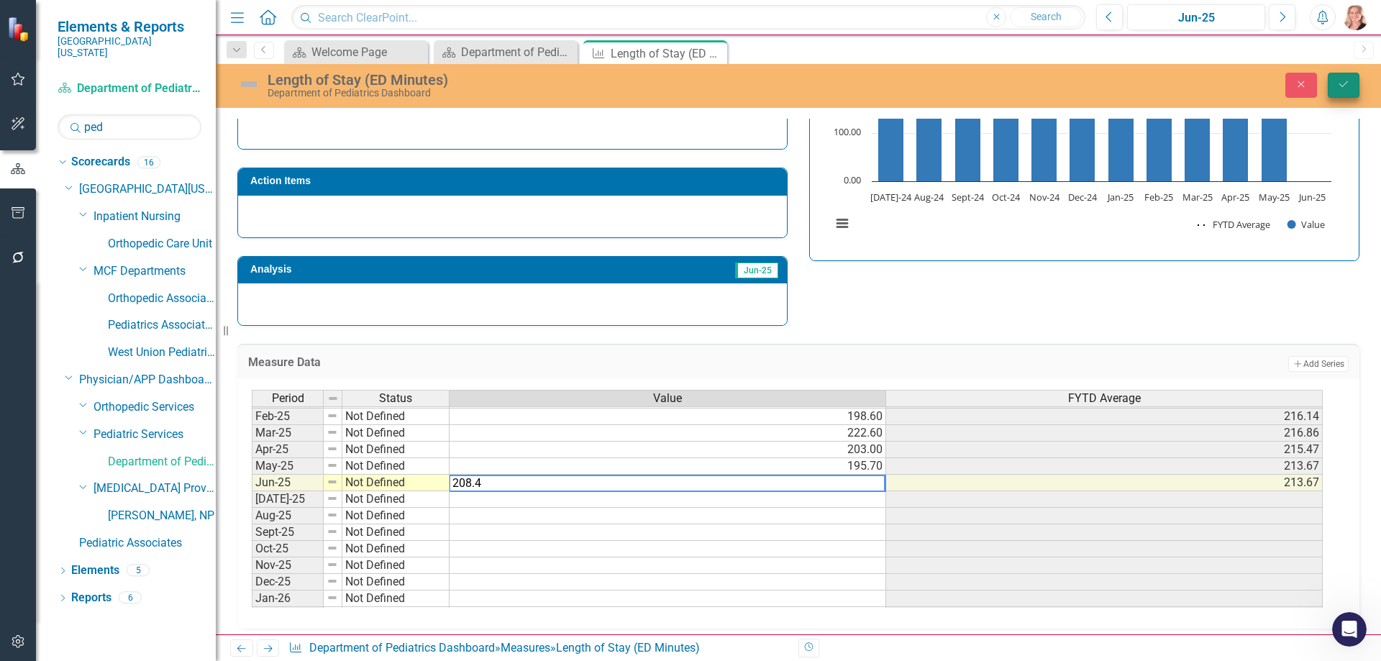
type textarea "208.4"
click at [1349, 83] on icon "Save" at bounding box center [1343, 84] width 13 height 10
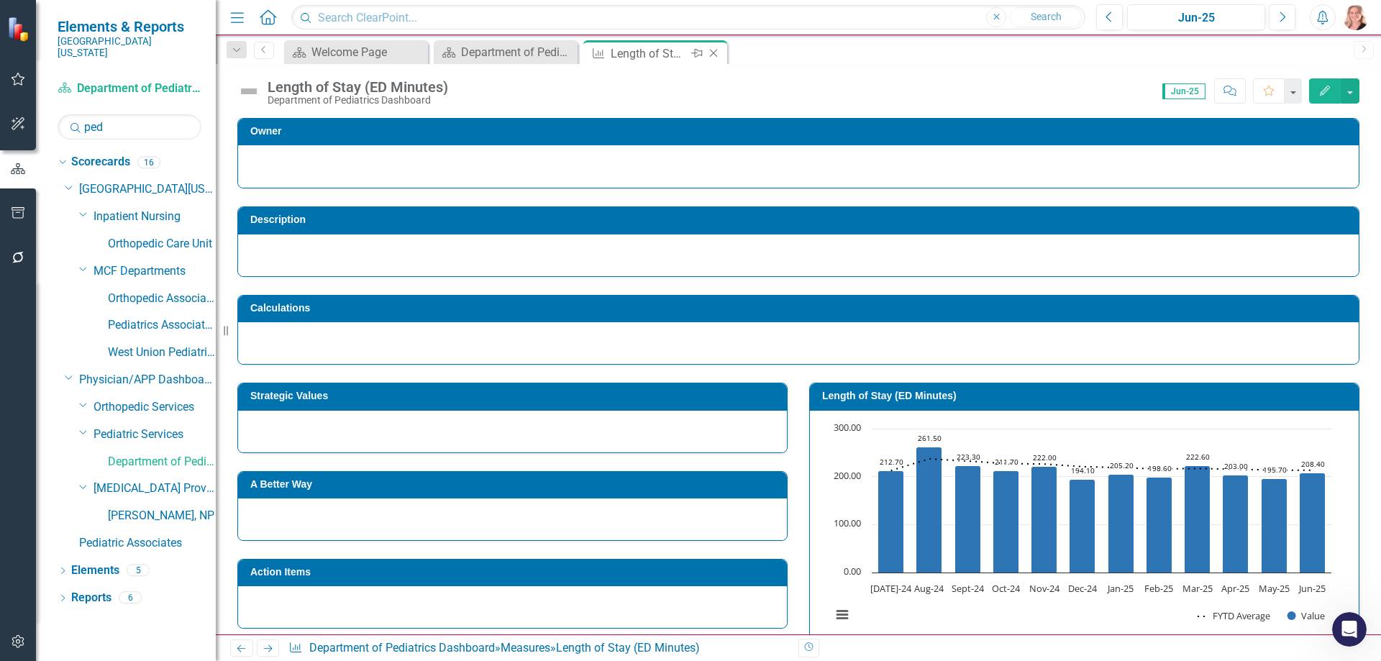
click at [714, 51] on icon "Close" at bounding box center [713, 53] width 14 height 12
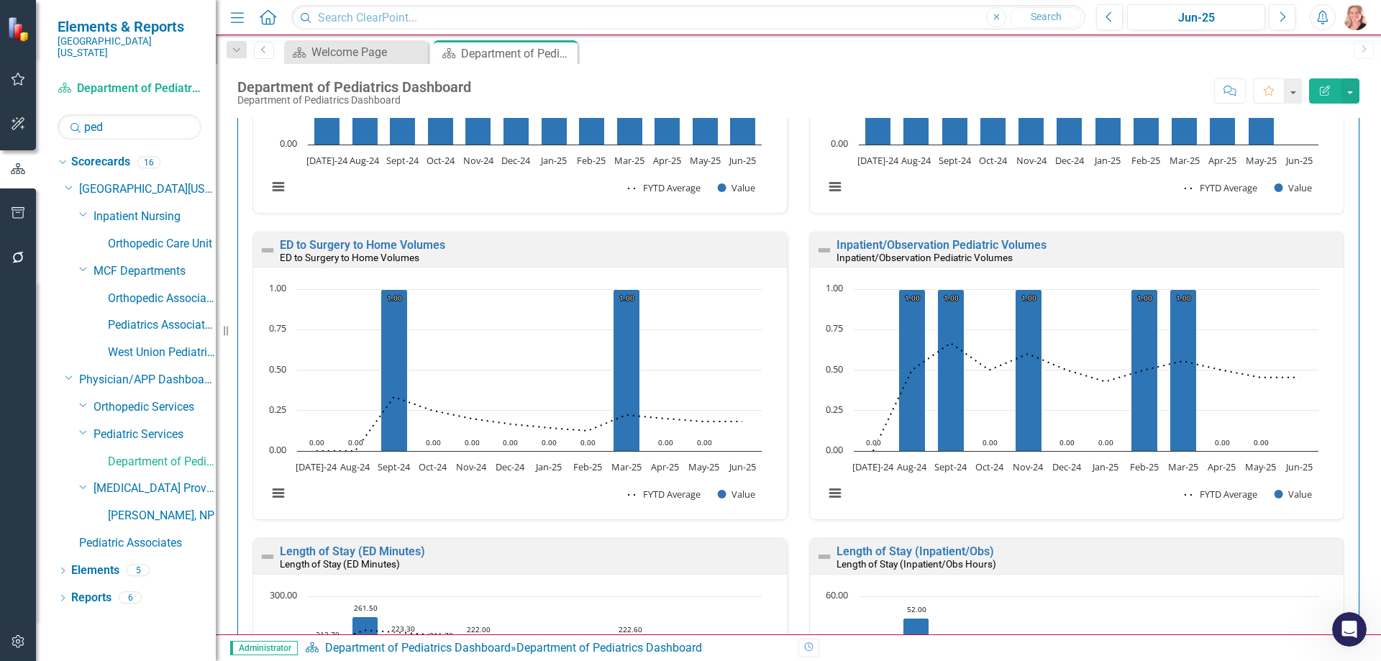
scroll to position [2790, 0]
